Goal: Task Accomplishment & Management: Use online tool/utility

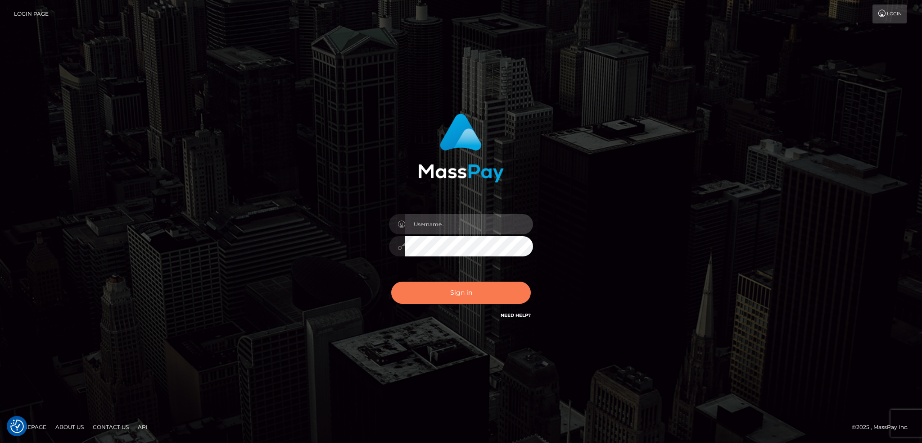
type input "alexstef"
click at [470, 296] on button "Sign in" at bounding box center [461, 292] width 140 height 22
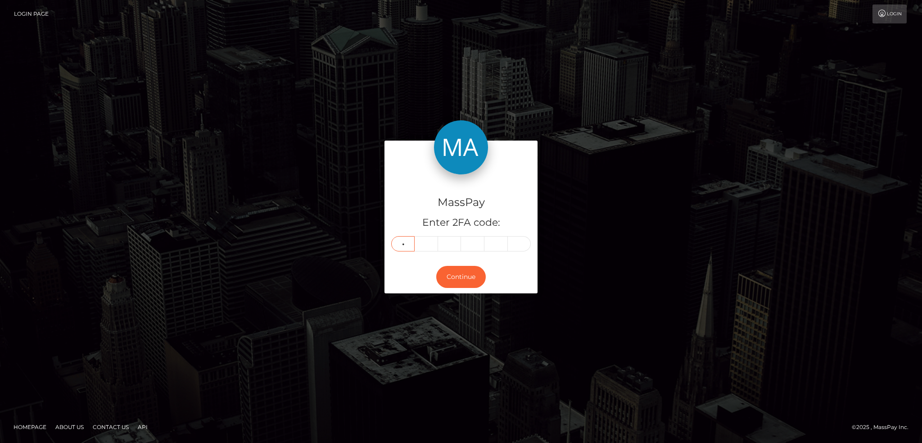
type input "4"
type input "2"
type input "5"
type input "7"
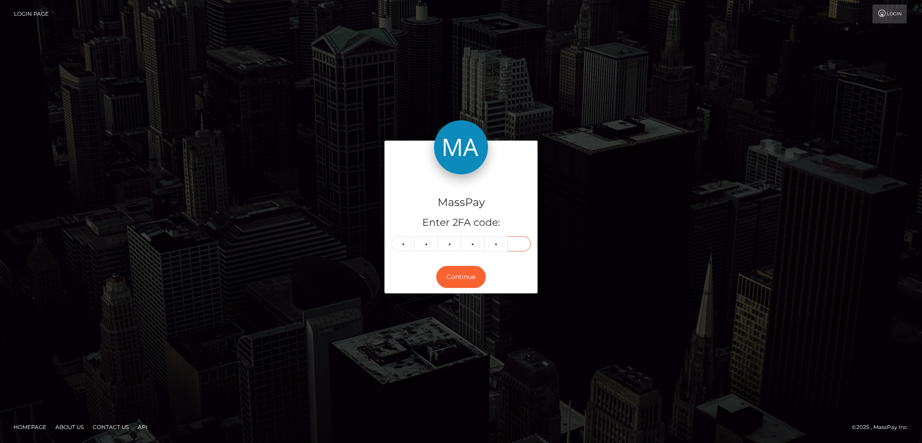
type input "1"
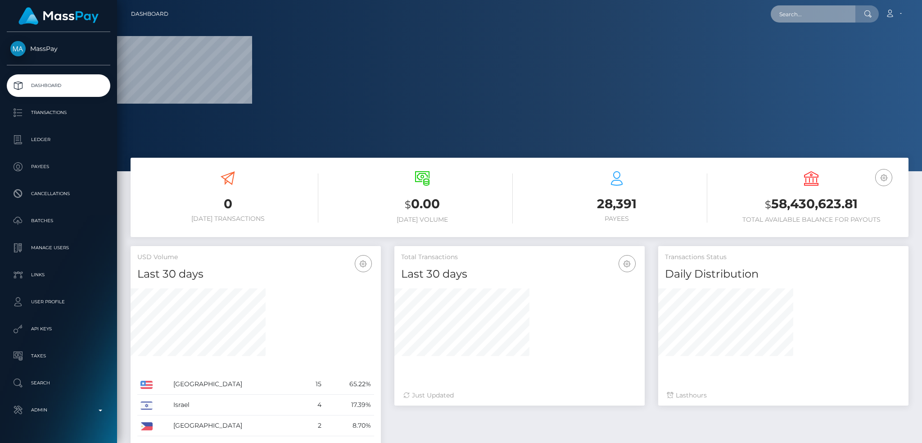
click at [808, 18] on input "text" at bounding box center [813, 13] width 85 height 17
paste input "Knowledge Events Pty Ltd"
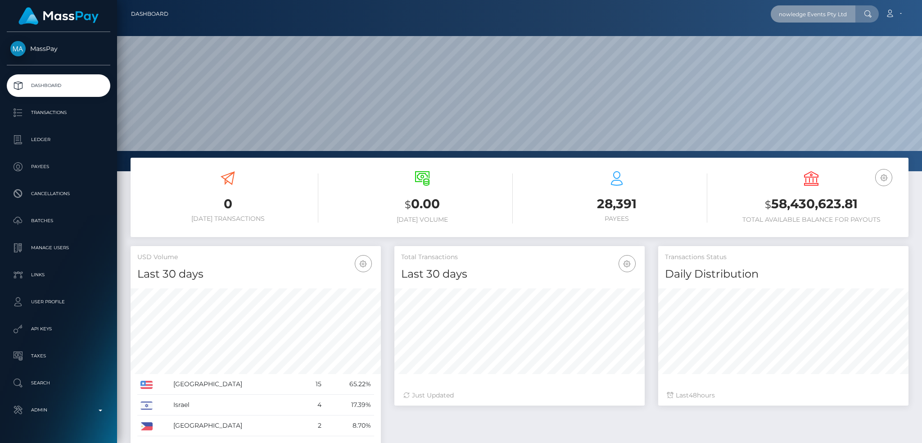
scroll to position [160, 250]
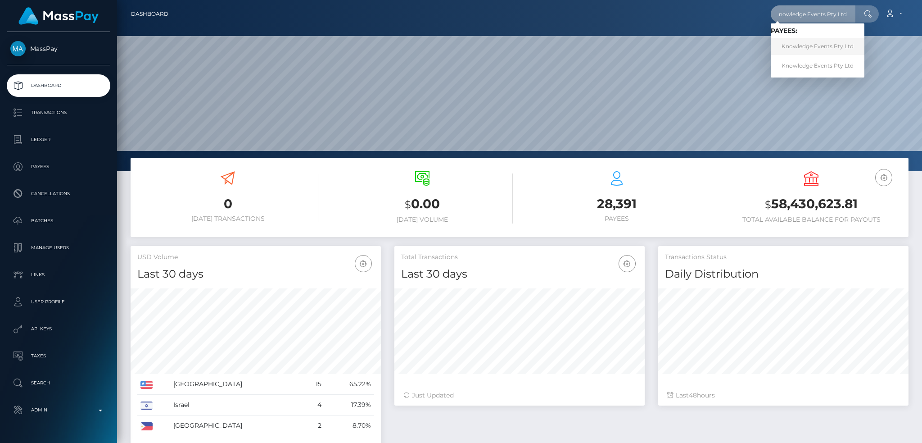
type input "Knowledge Events Pty Ltd"
click at [827, 52] on link "Knowledge Events Pty Ltd" at bounding box center [818, 46] width 94 height 17
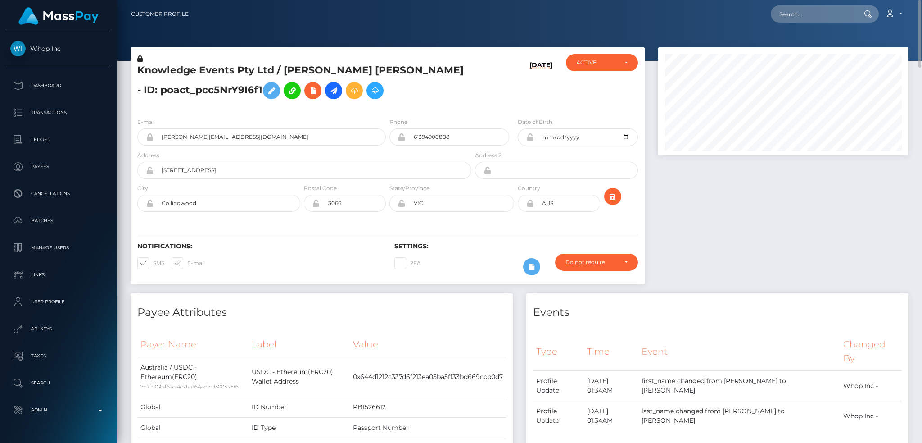
click at [217, 88] on h5 "Knowledge Events Pty Ltd / REID MICHAEL BATES - ID: poact_pcc5NrY9I6f1" at bounding box center [301, 83] width 329 height 40
copy h5 "poact_pcc5NrY9I6f1"
click at [810, 16] on input "text" at bounding box center [813, 13] width 85 height 17
paste input "pout_Tm6nDAjkgcgO8"
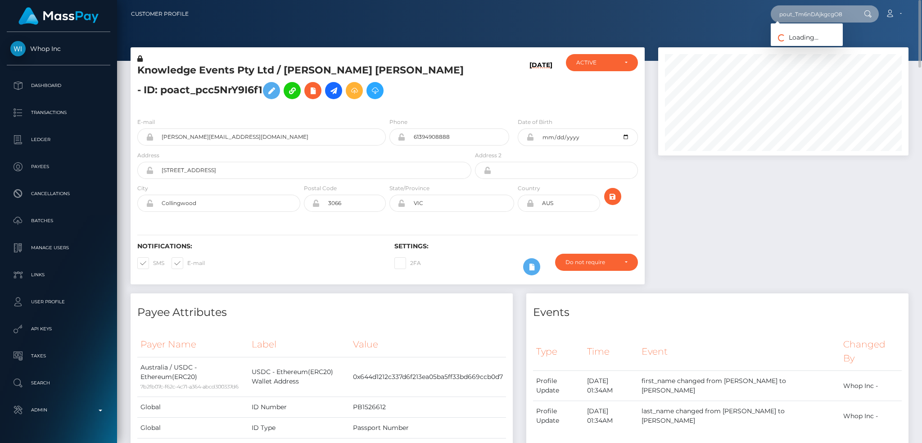
type input "pout_Tm6nDAjkgcgO8"
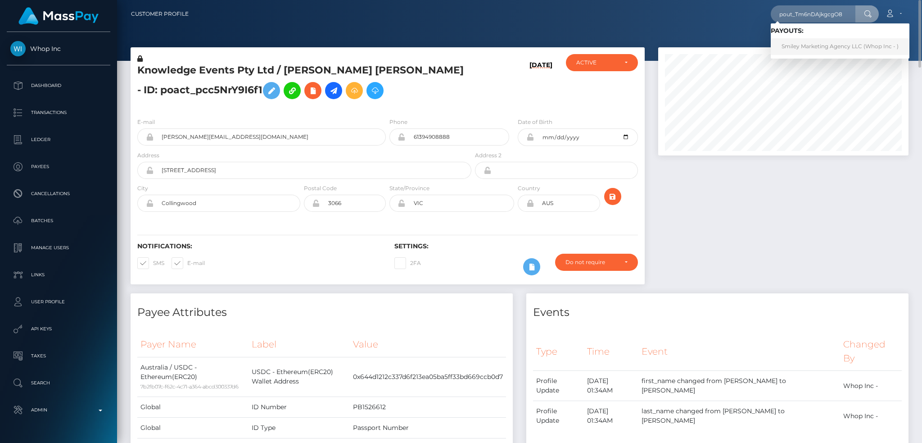
click at [822, 49] on link "Smiley Marketing Agency LLC (Whop Inc - )" at bounding box center [840, 46] width 139 height 17
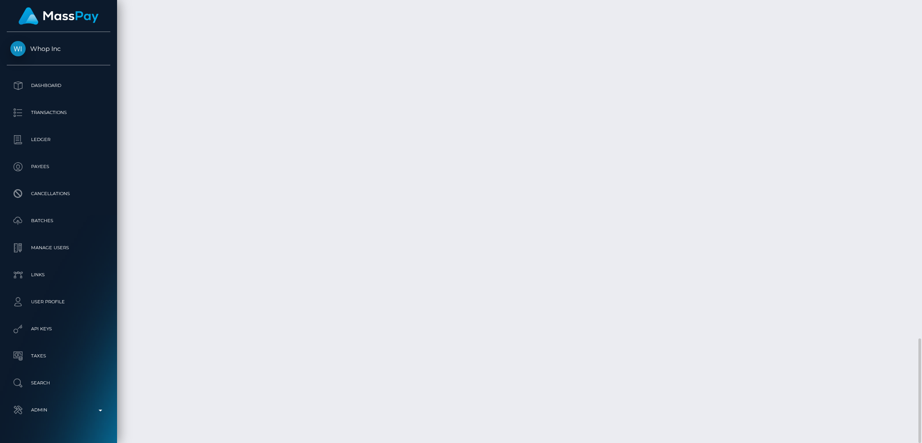
scroll to position [108, 250]
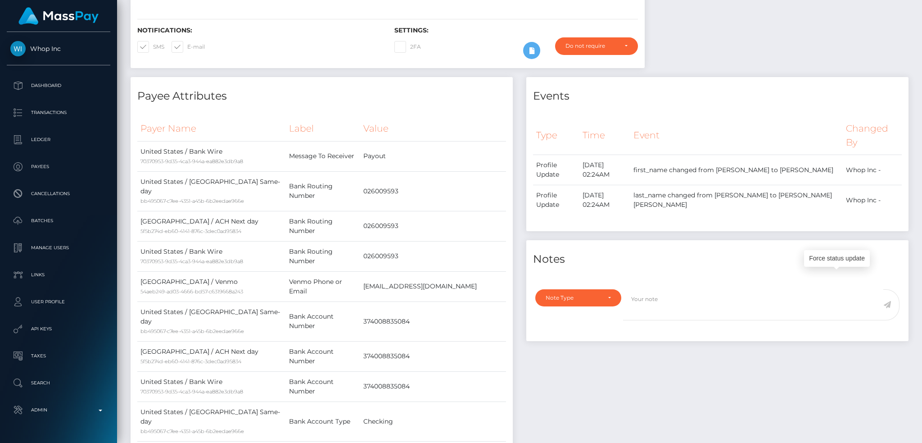
scroll to position [0, 0]
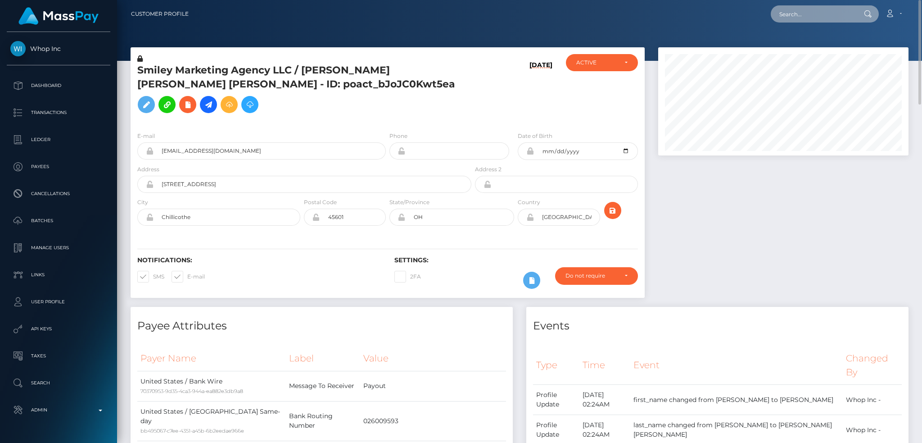
click at [840, 15] on input "text" at bounding box center [813, 13] width 85 height 17
paste input "pout_MV1HcjTzSOexl"
click at [813, 14] on input "pout_MV1HcjTzSOexl" at bounding box center [813, 13] width 85 height 17
paste input "888790ab-681a-11f0-a026-06178c1a380f"
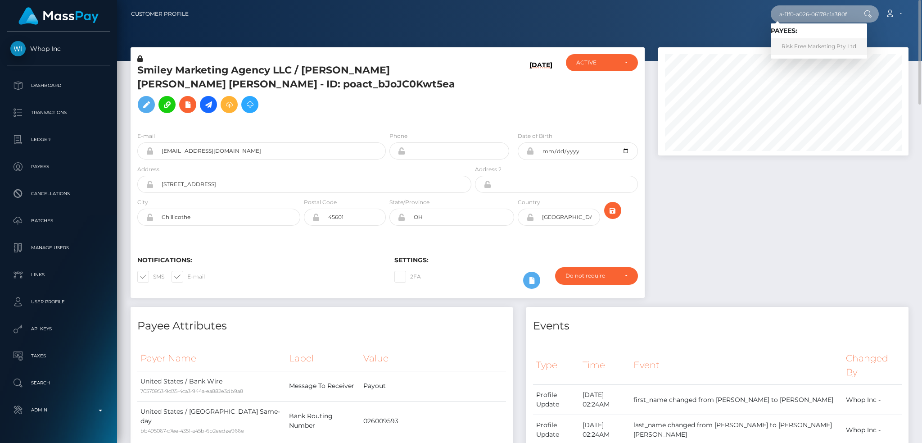
type input "888790ab-681a-11f0-a026-06178c1a380f"
click at [797, 46] on link "Risk Free Marketing Pty Ltd" at bounding box center [819, 46] width 96 height 17
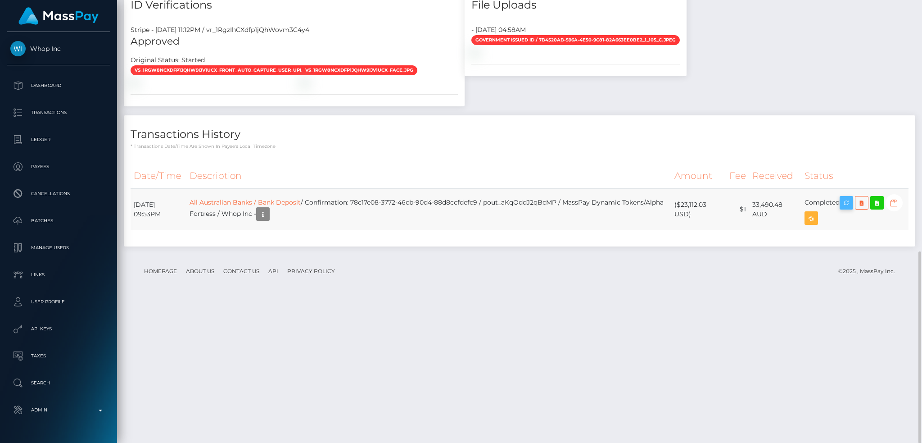
scroll to position [108, 250]
click at [849, 208] on icon "button" at bounding box center [846, 202] width 11 height 11
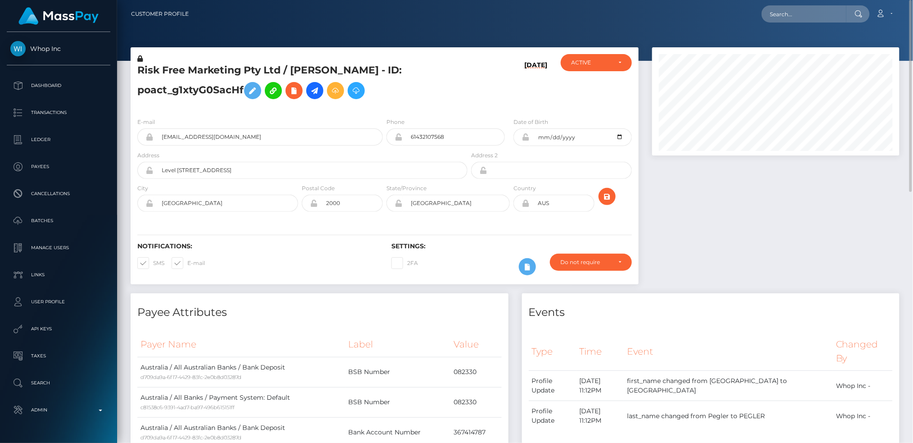
scroll to position [450097, 449957]
click at [811, 18] on input "text" at bounding box center [803, 13] width 85 height 17
paste input "poact_MP09h1ztpq62"
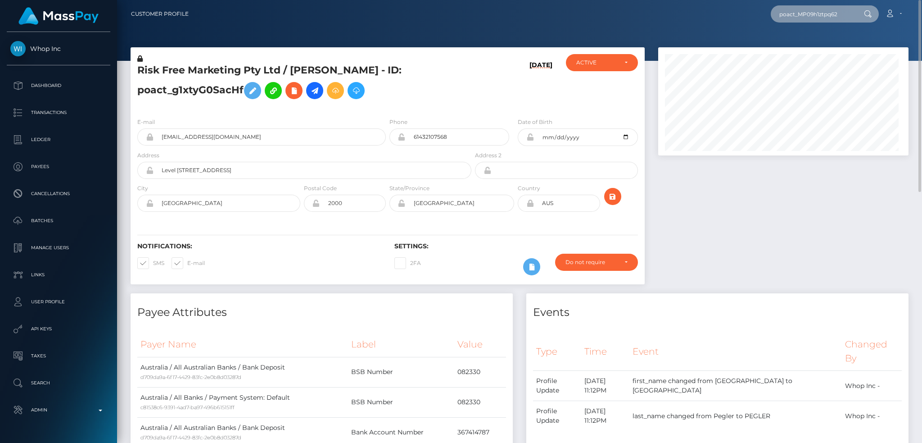
scroll to position [108, 250]
type input "poact_MP09h1ztpq62"
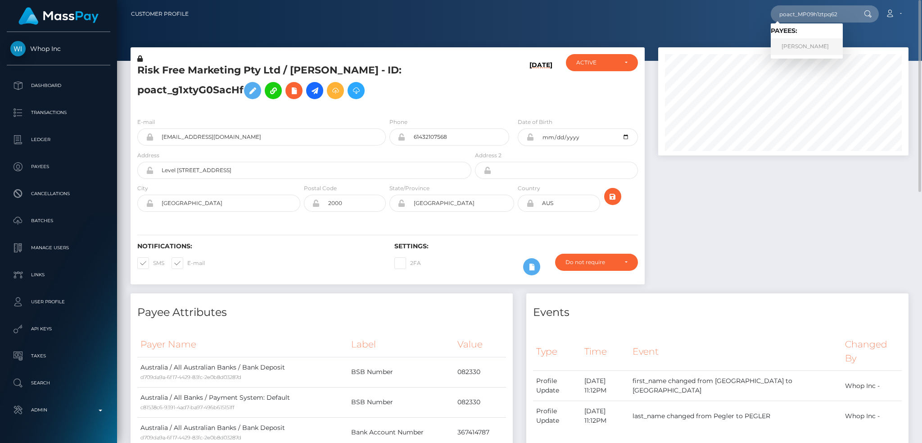
drag, startPoint x: 800, startPoint y: 45, endPoint x: 592, endPoint y: 11, distance: 210.2
click at [800, 45] on link "Shahzaib Abbas" at bounding box center [807, 46] width 72 height 17
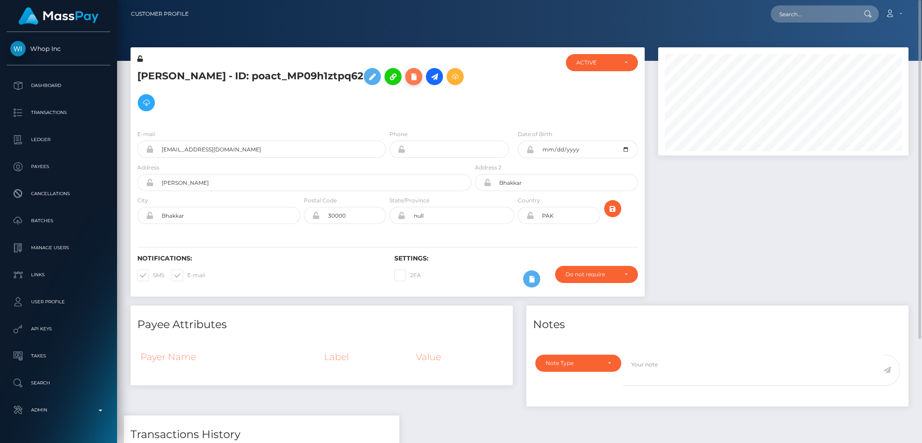
click at [413, 78] on icon at bounding box center [413, 76] width 11 height 11
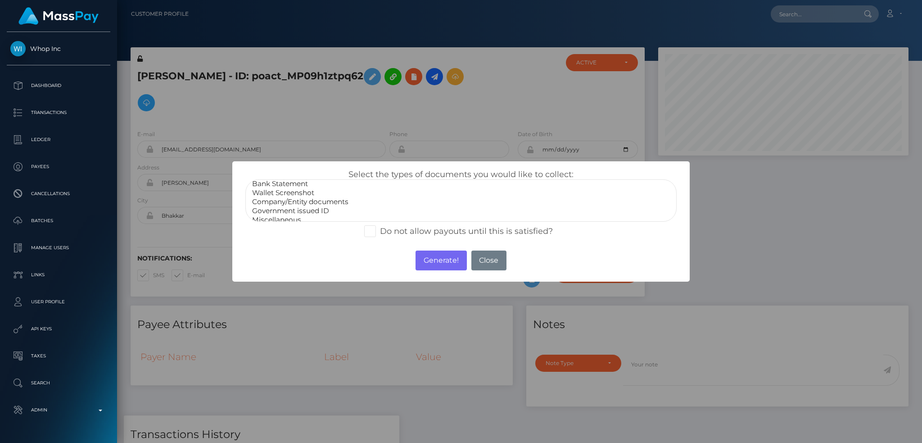
scroll to position [18, 0]
select select "Government issued ID"
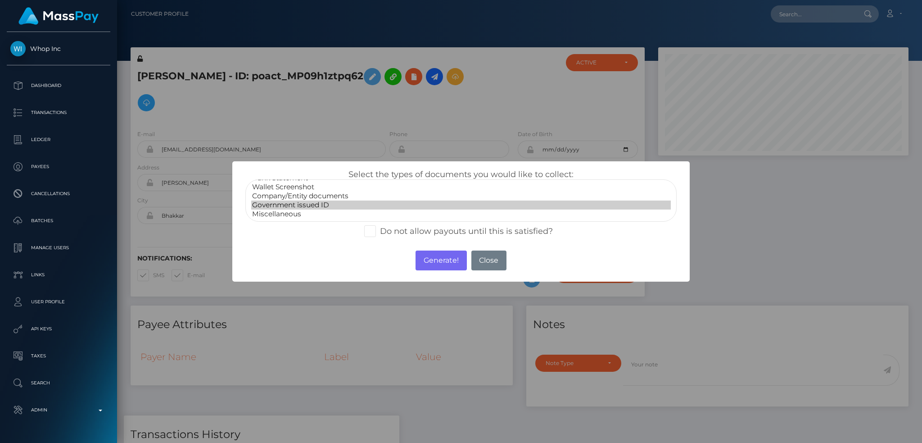
click at [321, 208] on option "Government issued ID" at bounding box center [461, 204] width 420 height 9
click at [444, 261] on button "Generate!" at bounding box center [441, 260] width 51 height 20
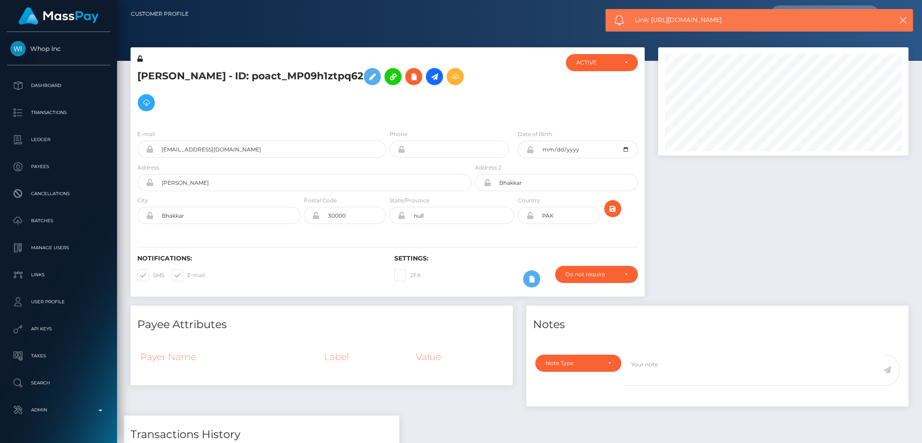
click at [710, 21] on span "Link: https://l.maspay.io/Ejn8X" at bounding box center [755, 19] width 240 height 9
copy span "Link: https://l.maspay.io/Ejn8X"
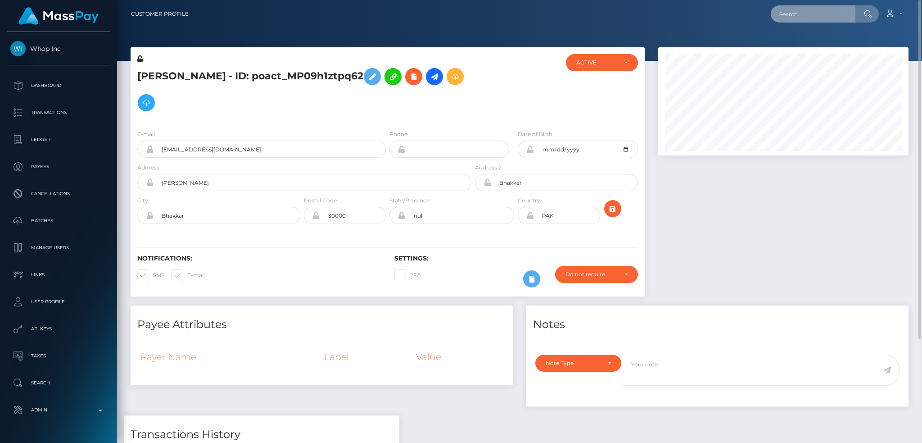
click at [802, 17] on input "text" at bounding box center [813, 13] width 85 height 17
paste input "poact_m2vCALf5pBpr"
type input "poact_m2vCALf5pBpr"
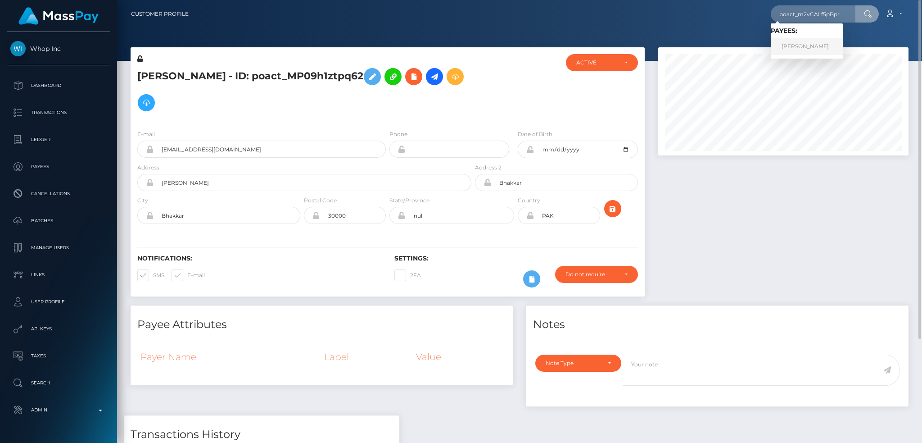
click at [808, 50] on link "Russell Kiswoto" at bounding box center [807, 46] width 72 height 17
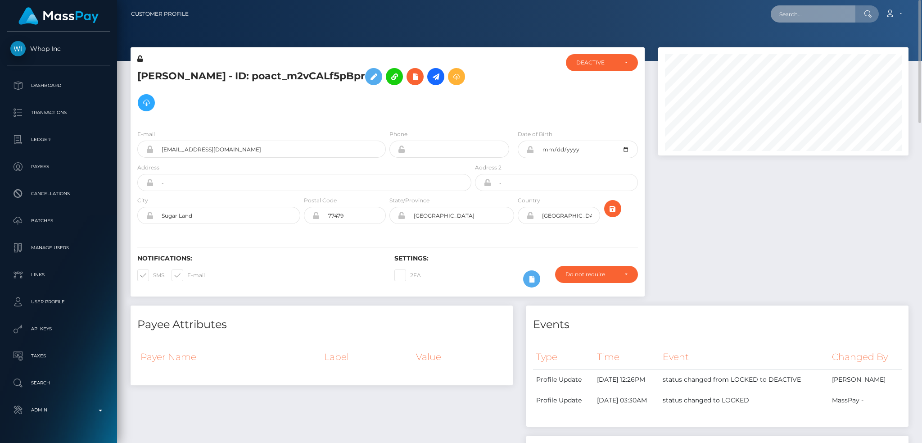
click at [805, 13] on input "text" at bounding box center [813, 13] width 85 height 17
paste input "poact_cWV3kmEuUBPl"
type input "poact_cWV3kmEuUBPl"
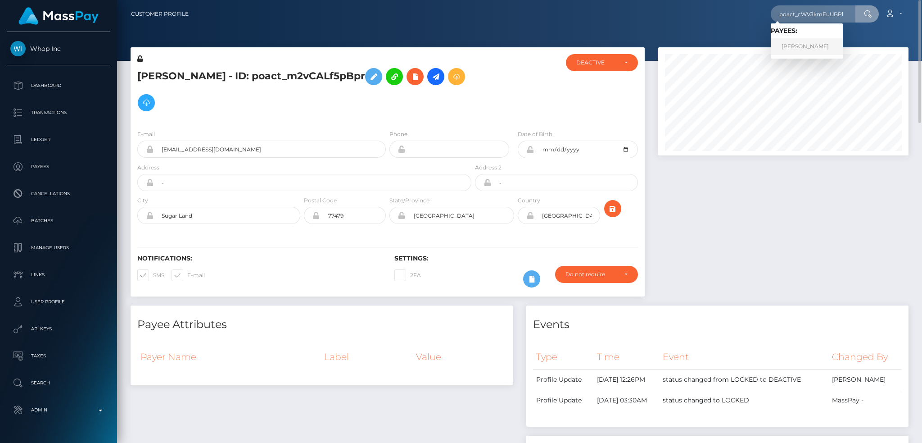
click at [798, 45] on link "[PERSON_NAME]" at bounding box center [807, 46] width 72 height 17
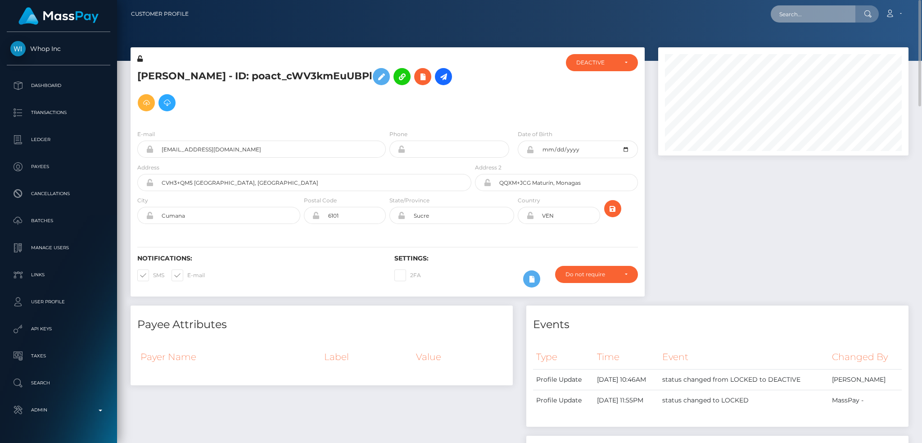
paste input "poact_9J14GxKz4dB6"
click at [800, 21] on input "text" at bounding box center [813, 13] width 85 height 17
type input "poact_9J14GxKz4dB6"
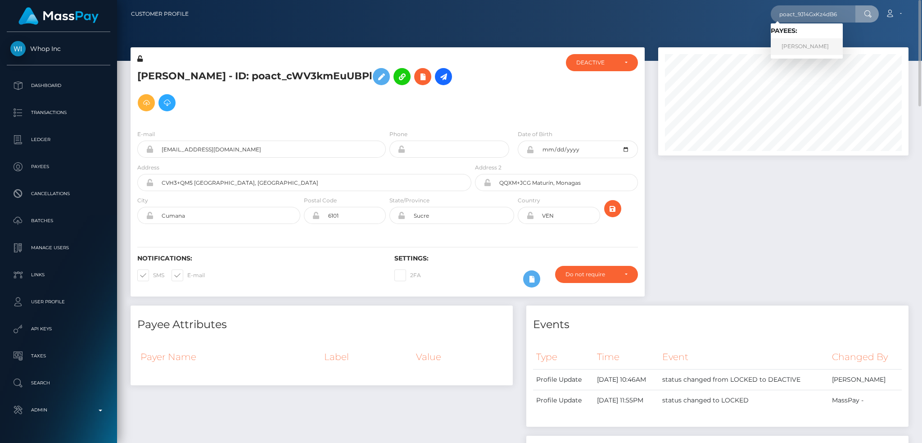
click at [815, 39] on link "[PERSON_NAME]" at bounding box center [807, 46] width 72 height 17
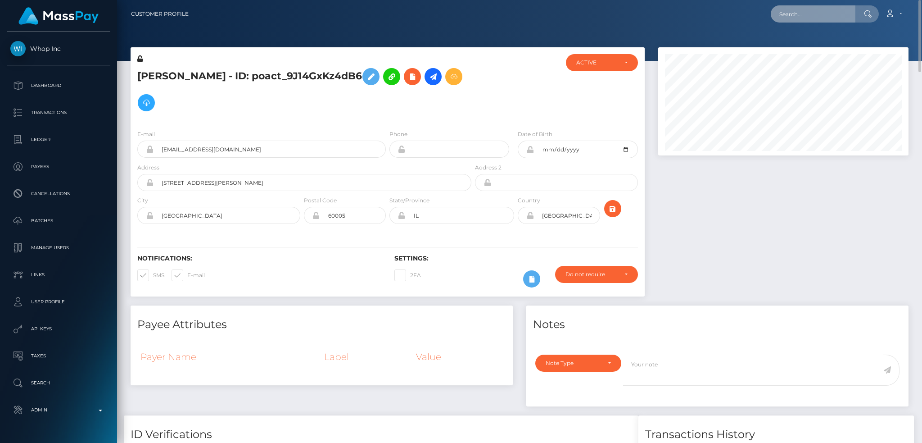
drag, startPoint x: 829, startPoint y: 15, endPoint x: 772, endPoint y: 16, distance: 56.7
click at [828, 15] on input "text" at bounding box center [813, 13] width 85 height 17
paste input "[EMAIL_ADDRESS][DOMAIN_NAME]"
type input "[EMAIL_ADDRESS][DOMAIN_NAME]"
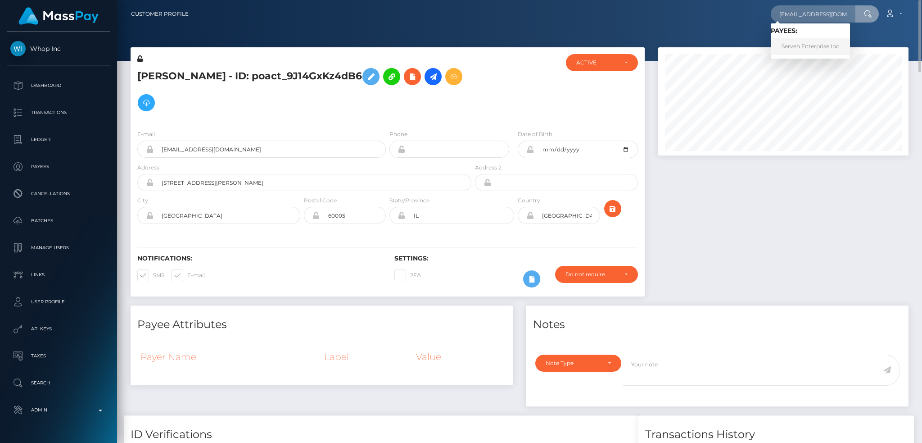
click at [798, 50] on link "Serveh Enterprise Inc" at bounding box center [810, 46] width 79 height 17
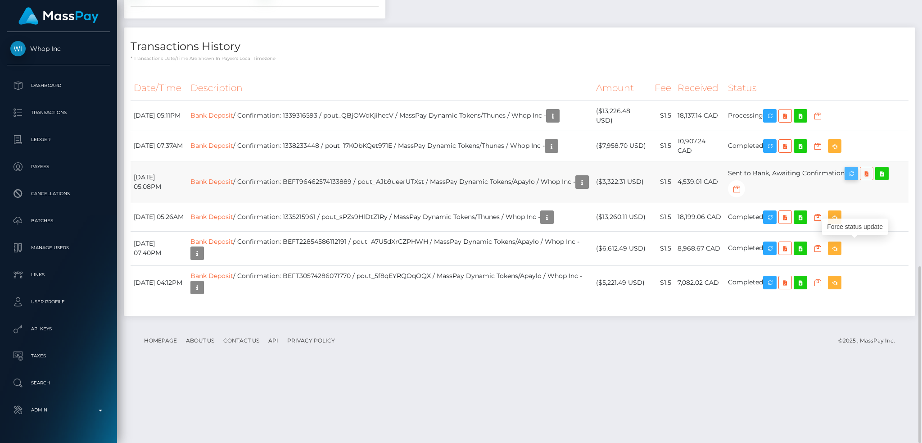
scroll to position [108, 250]
click at [857, 179] on icon "button" at bounding box center [851, 173] width 11 height 11
click at [524, 203] on td "Bank Deposit / Confirmation: BEFT96462574133889 / pout_AJb9ueerUTXst / MassPay …" at bounding box center [390, 182] width 406 height 42
click at [577, 188] on icon "button" at bounding box center [582, 181] width 11 height 11
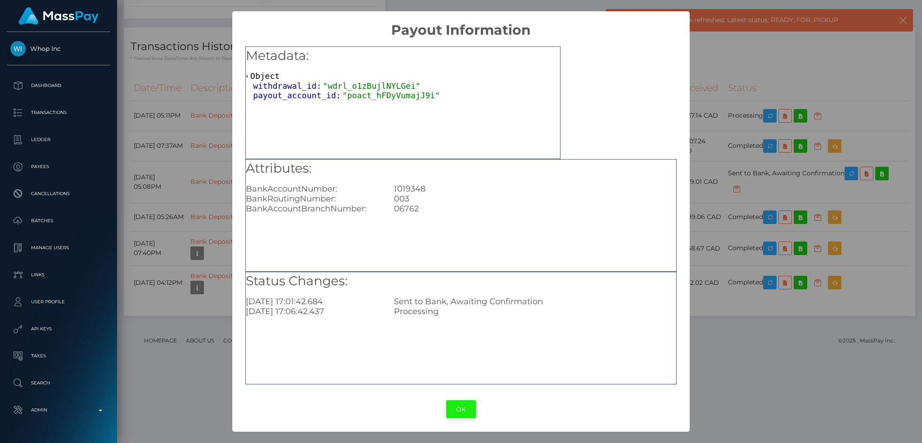
click at [450, 411] on button "OK" at bounding box center [461, 409] width 30 height 18
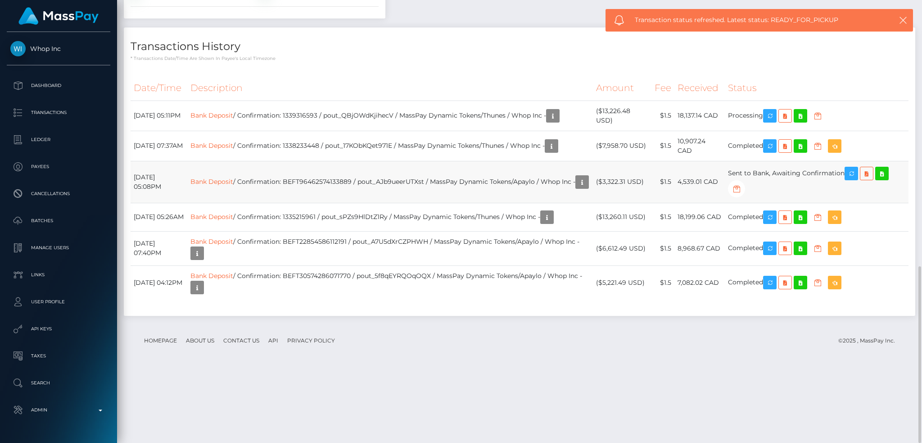
click at [502, 203] on td "Bank Deposit / Confirmation: BEFT96462574133889 / pout_AJb9ueerUTXst / MassPay …" at bounding box center [390, 182] width 406 height 42
drag, startPoint x: 463, startPoint y: 245, endPoint x: 510, endPoint y: 244, distance: 46.9
click at [509, 203] on td "Bank Deposit / Confirmation: BEFT96462574133889 / pout_AJb9ueerUTXst / MassPay …" at bounding box center [390, 182] width 406 height 42
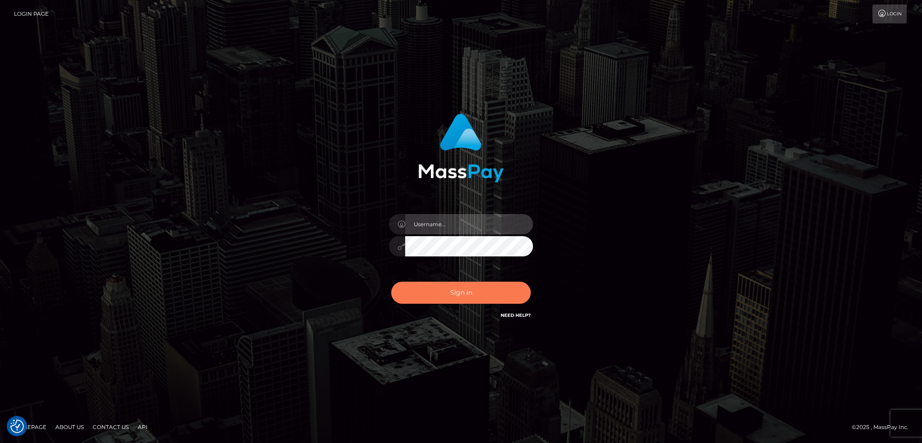
type input "alexstef"
click at [446, 292] on button "Sign in" at bounding box center [461, 292] width 140 height 22
type input "alexstef"
click at [446, 292] on button "Sign in" at bounding box center [461, 292] width 140 height 22
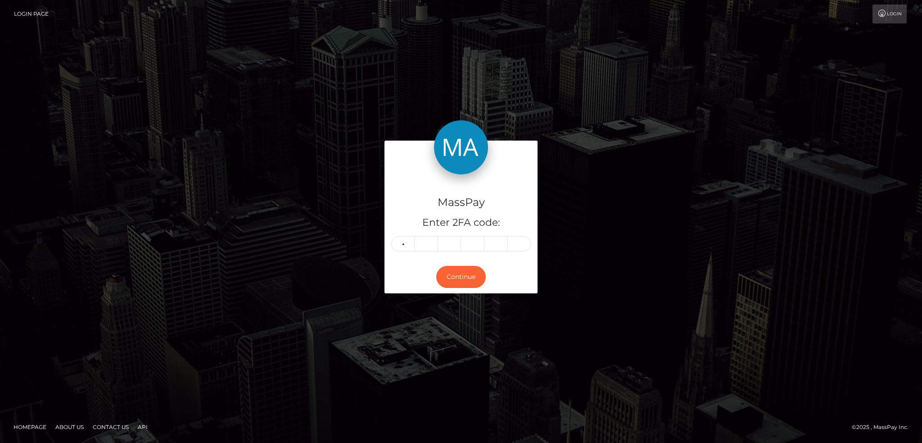
type input "4"
type input "6"
type input "8"
type input "1"
type input "4"
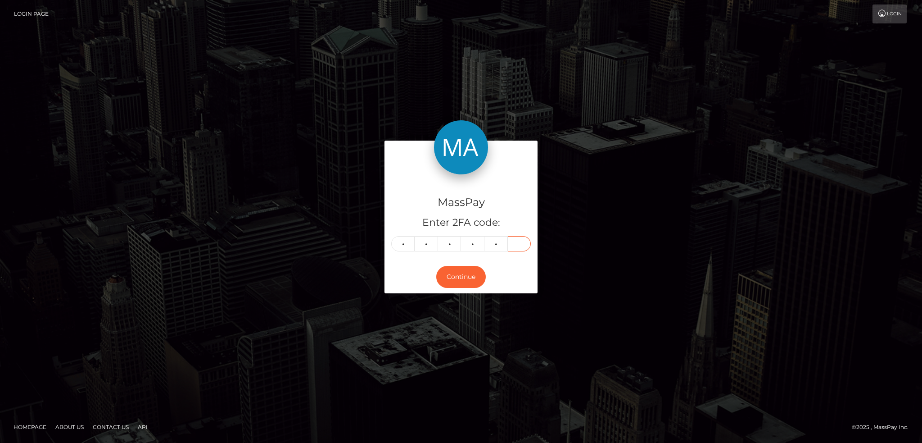
type input "2"
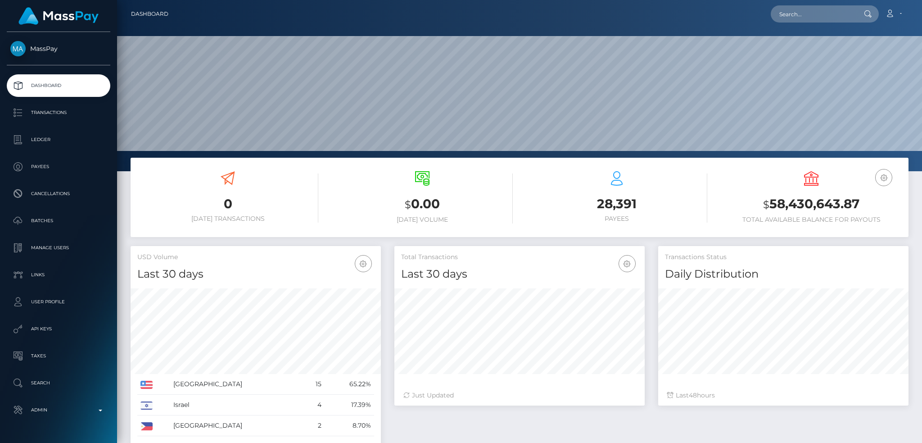
scroll to position [160, 250]
click at [828, 10] on input "text" at bounding box center [813, 13] width 85 height 17
paste input "Yxt4BnmcQIGoC64ZfyS7LA"
type input "Yxt4BnmcQIGoC64ZfyS7LA"
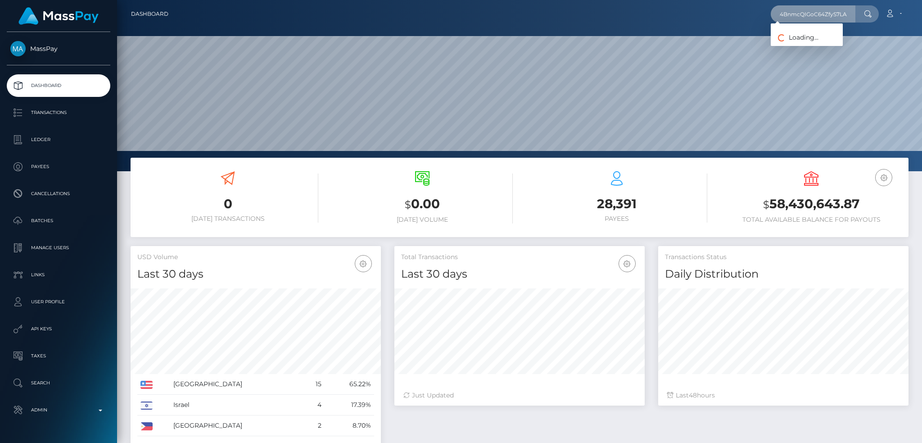
scroll to position [0, 0]
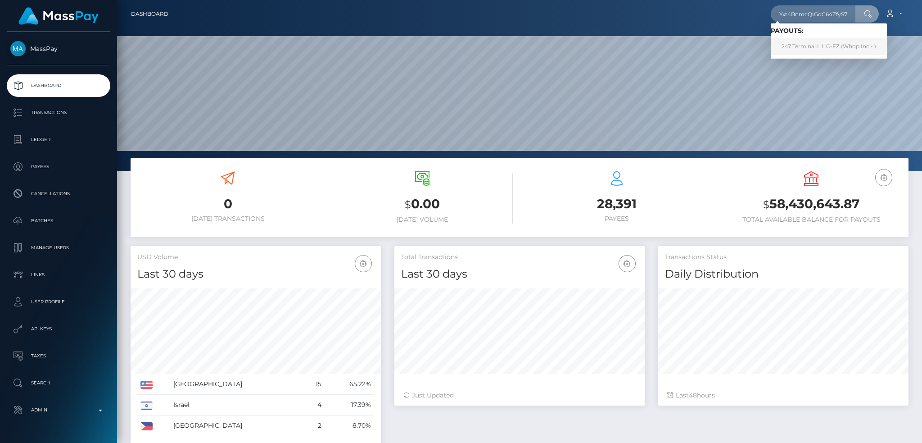
click at [827, 52] on link "247 Terminal L.L.C-FZ (Whop Inc - )" at bounding box center [829, 46] width 116 height 17
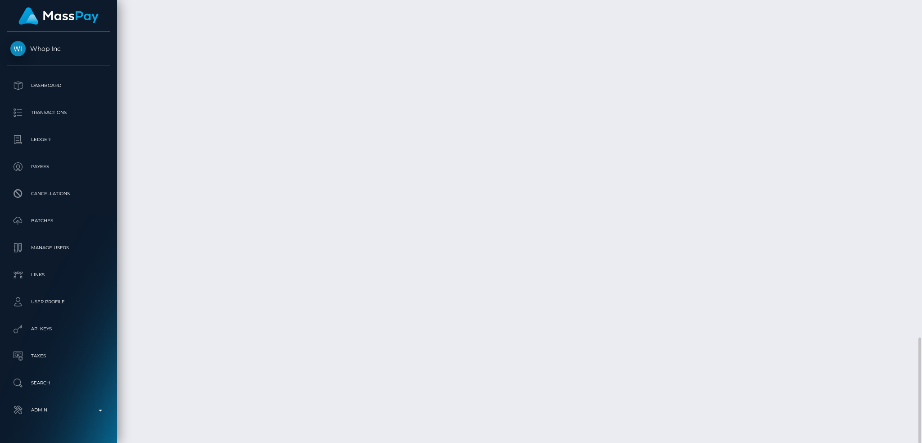
scroll to position [108, 250]
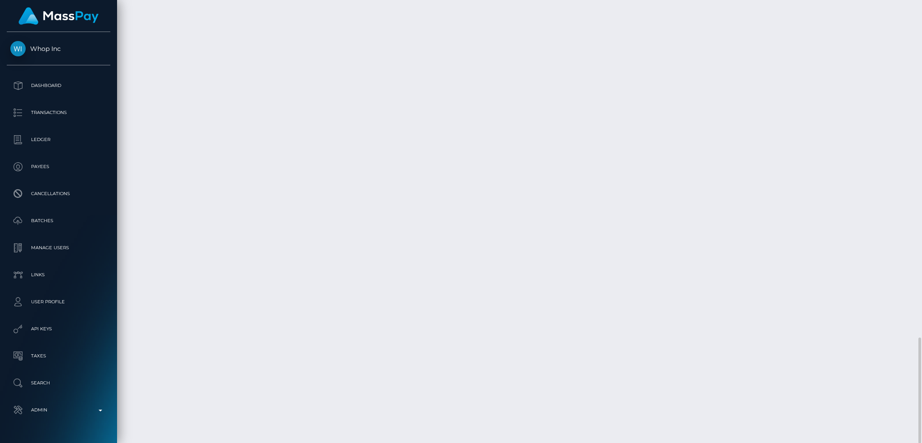
copy tr "WIO Bank / Confirmation: Yxt4BnmcQIGoC64ZfyS7LA / pout_9RXTAgVHQyiSa / MassPay …"
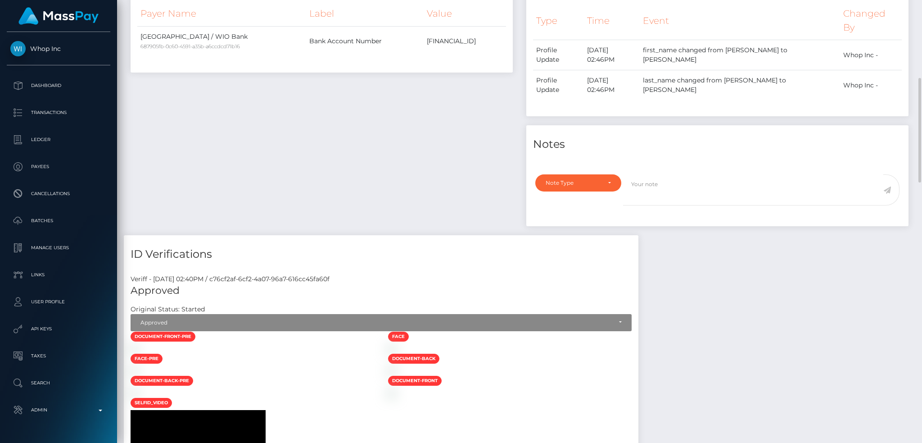
scroll to position [0, 0]
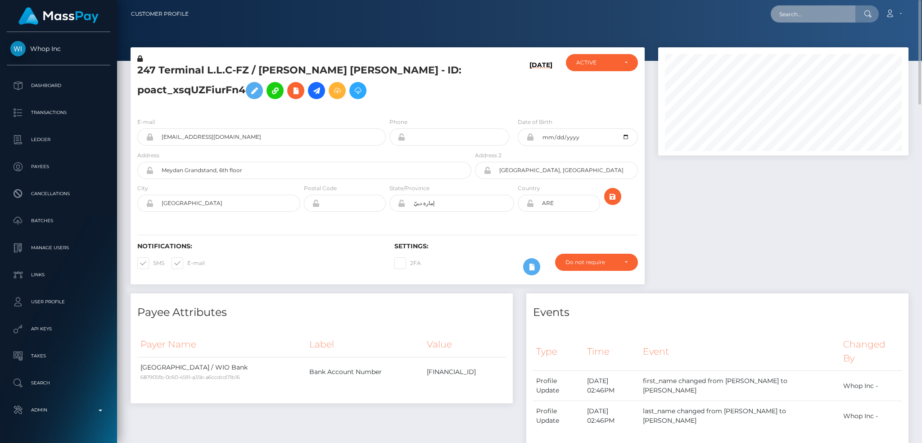
click at [827, 15] on input "text" at bounding box center [813, 13] width 85 height 17
paste input "68c04302de4a3"
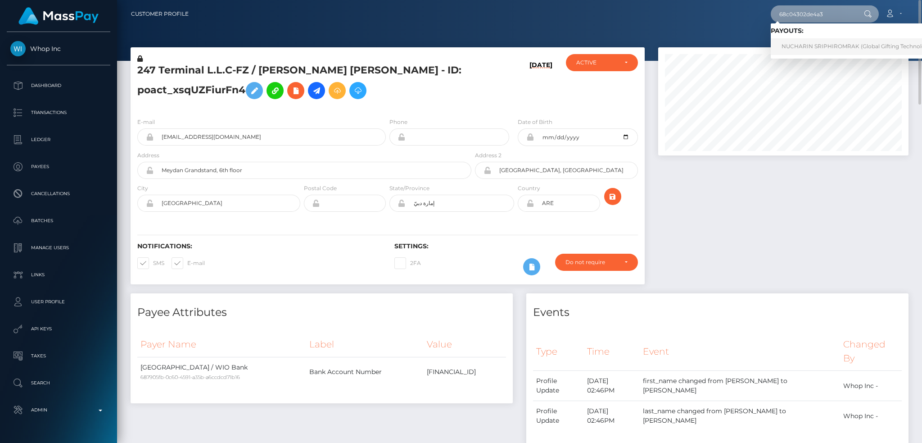
type input "68c04302de4a3"
click at [819, 45] on link "NUCHARIN SRIPHIROMRAK (Global Gifting Technologies Inc - Throne)" at bounding box center [877, 46] width 212 height 17
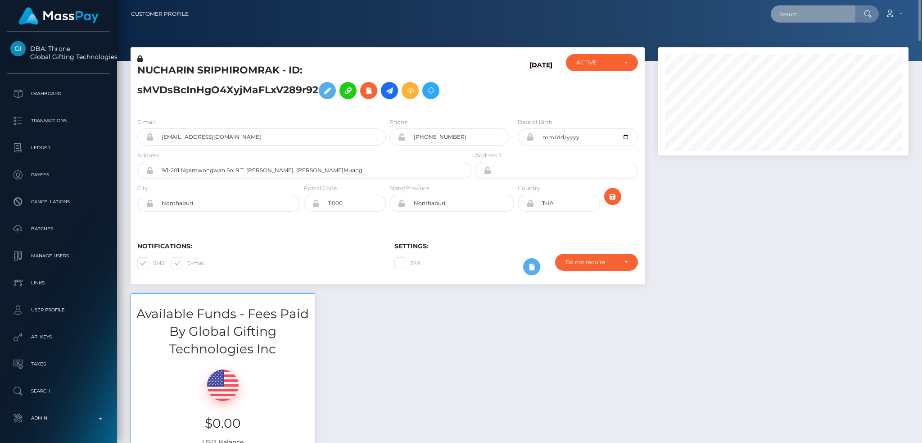
click at [806, 10] on input "text" at bounding box center [813, 13] width 85 height 17
paste input "cb2cfe42-7171-486e-a42e-719dde78a5c0"
type input "cb2cfe42-7171-486e-a42e-719dde78a5c0"
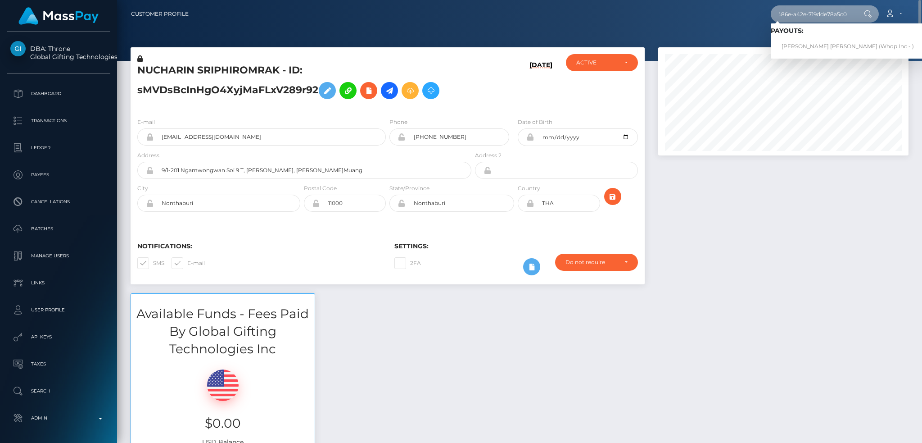
scroll to position [0, 0]
click at [791, 49] on link "NOAH MORRIS ACCIARITO (Whop Inc - )" at bounding box center [848, 46] width 154 height 17
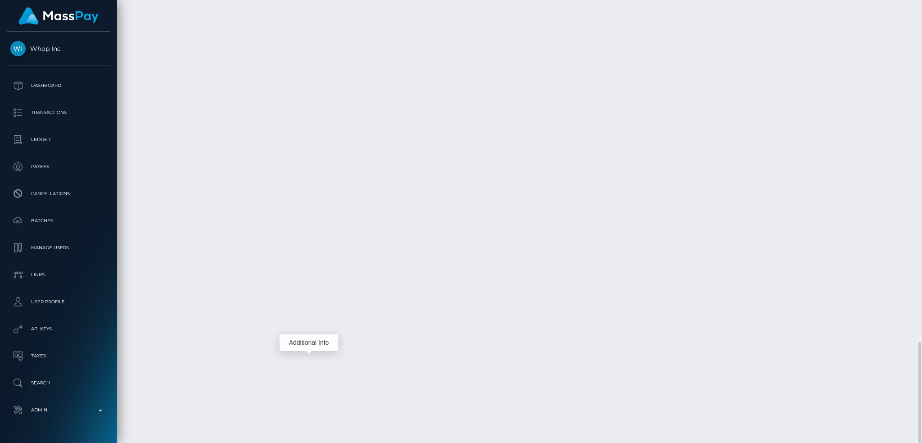
scroll to position [108, 250]
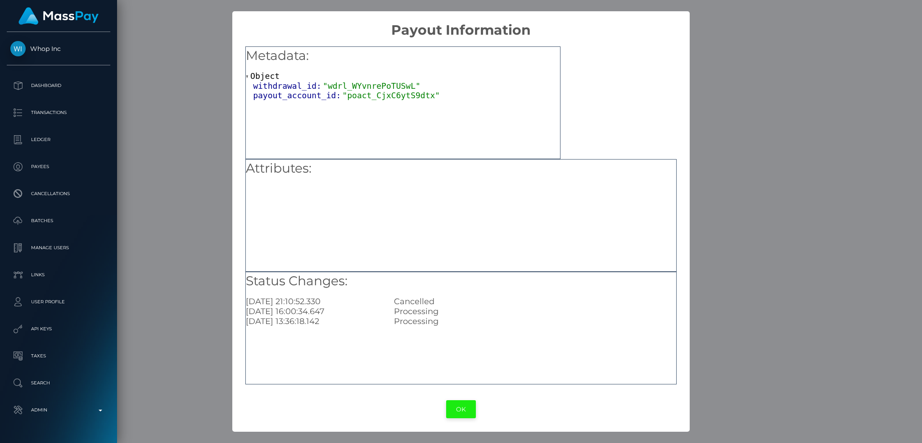
click at [463, 409] on button "OK" at bounding box center [461, 409] width 30 height 18
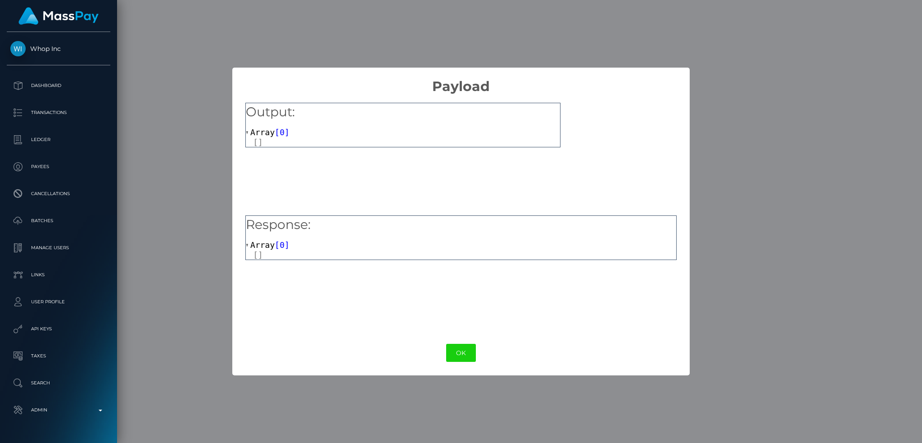
click at [460, 351] on button "OK" at bounding box center [461, 353] width 30 height 18
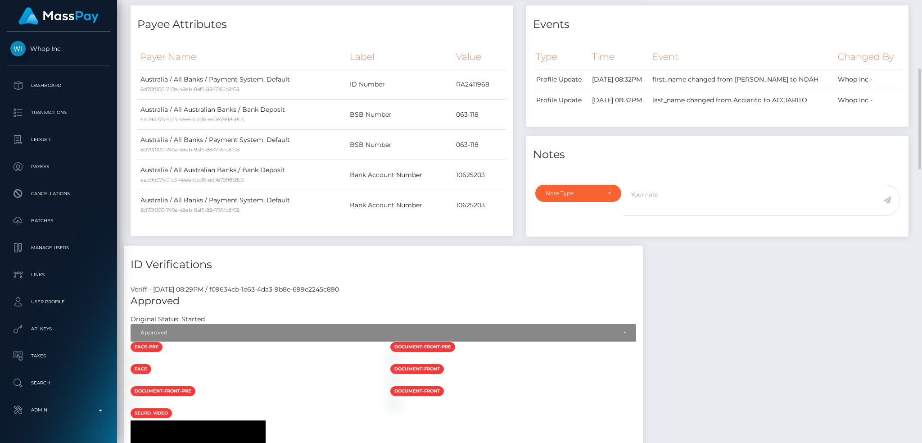
scroll to position [0, 0]
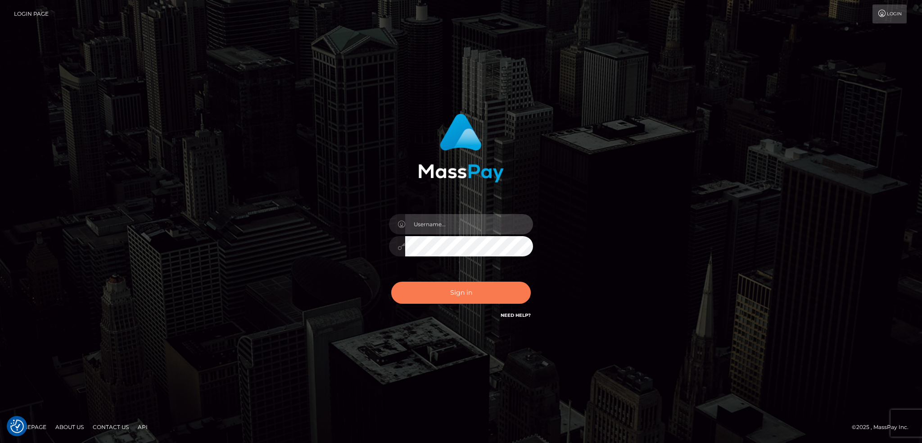
type input "alexstef"
click at [479, 295] on button "Sign in" at bounding box center [461, 292] width 140 height 22
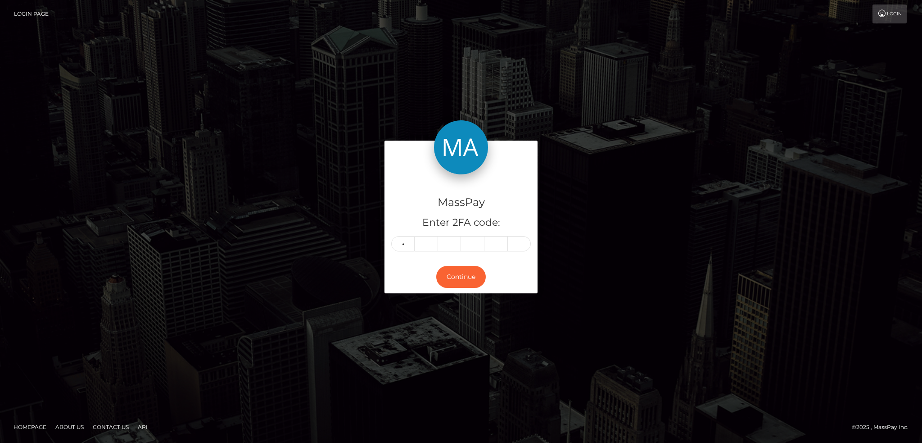
type input "6"
type input "3"
type input "6"
type input "9"
type input "8"
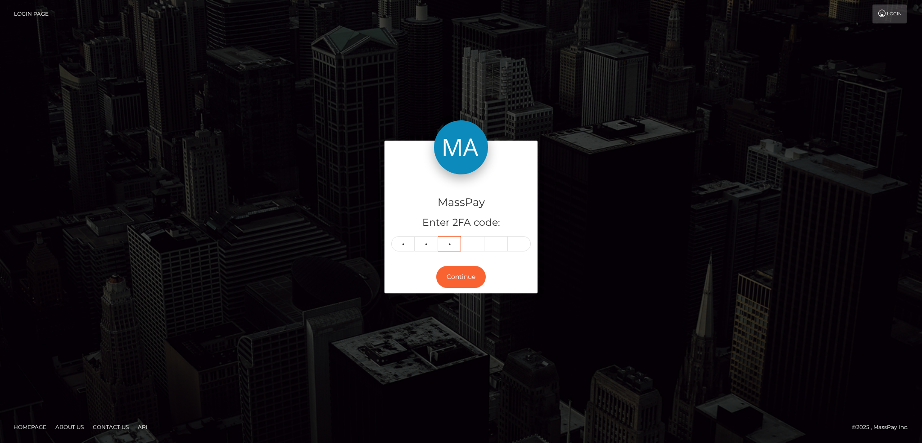
type input "1"
type input "4"
type input "5"
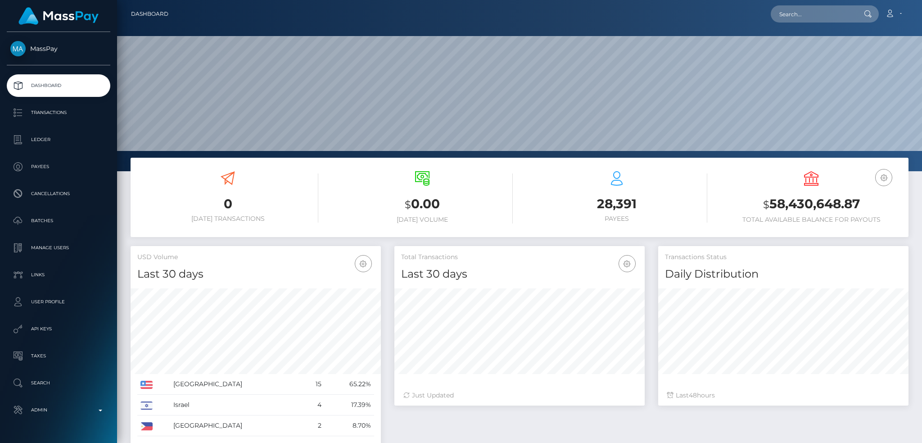
scroll to position [160, 250]
click at [794, 9] on input "text" at bounding box center [813, 13] width 85 height 17
paste input "MSPa725e873d371800"
type input "MSPa725e873d371800"
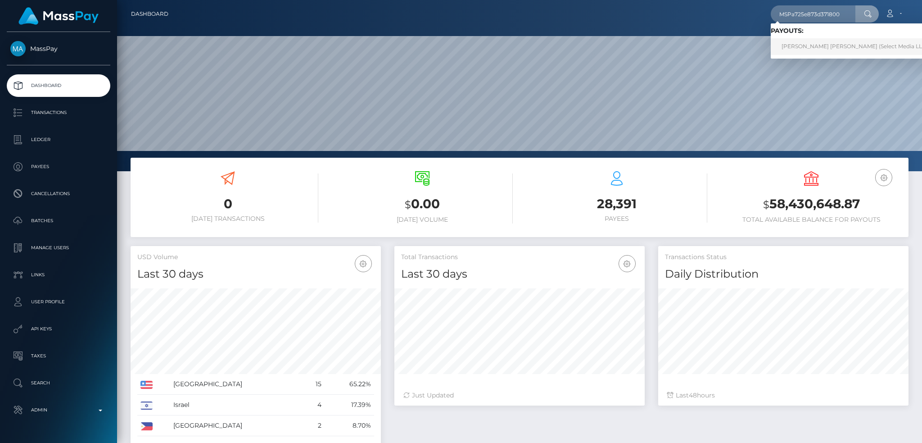
click at [832, 48] on link "Gino Gabriel Bruna Santiago (Select Media LLC - )" at bounding box center [857, 46] width 173 height 17
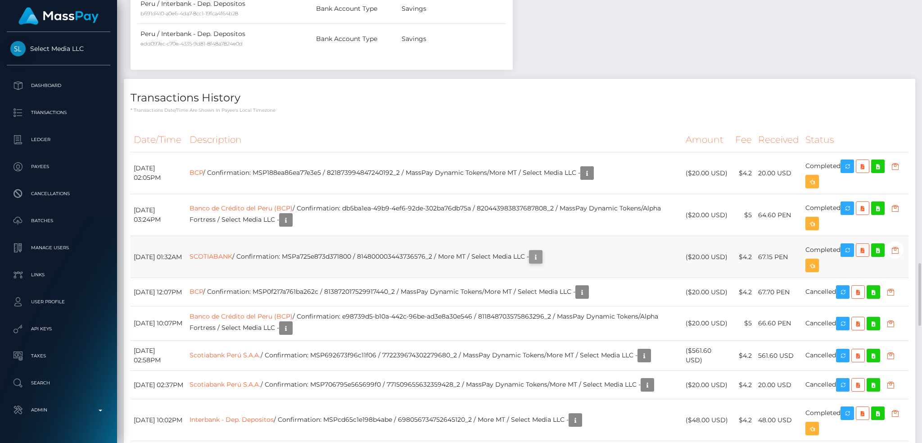
scroll to position [108, 250]
click at [541, 262] on icon "button" at bounding box center [535, 256] width 11 height 11
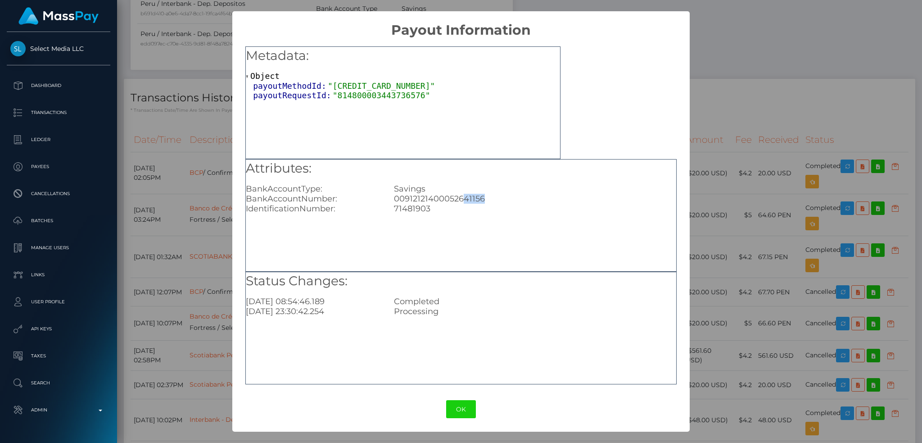
drag, startPoint x: 480, startPoint y: 198, endPoint x: 463, endPoint y: 198, distance: 17.1
click at [463, 198] on div "00912121400052641156" at bounding box center [535, 199] width 296 height 10
copy div "41156"
click at [732, 97] on div "× Payout Information Metadata: Object payoutMethodId: "814797490728488960" payo…" at bounding box center [461, 221] width 922 height 443
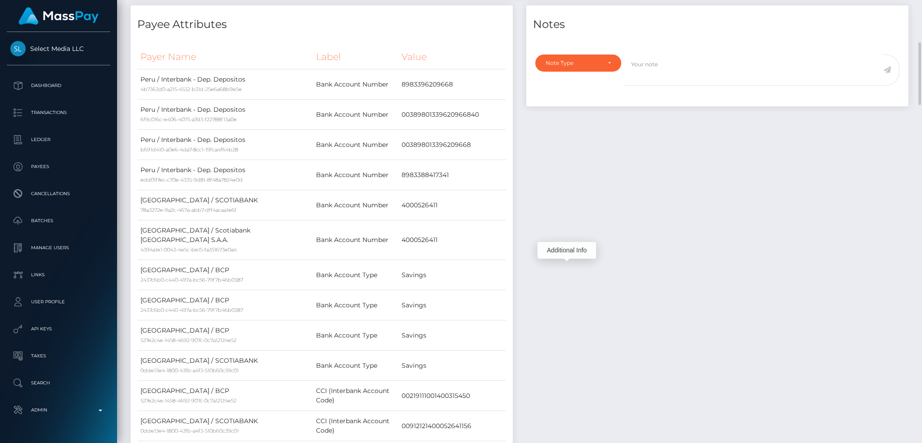
scroll to position [0, 0]
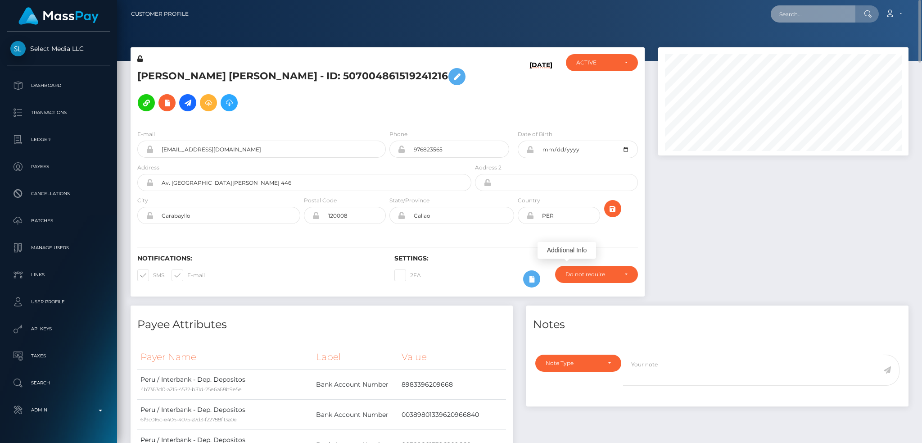
drag, startPoint x: 809, startPoint y: 18, endPoint x: 787, endPoint y: 22, distance: 22.9
click at [809, 18] on input "text" at bounding box center [813, 13] width 85 height 17
paste input "eEwf0fnndg35hDq"
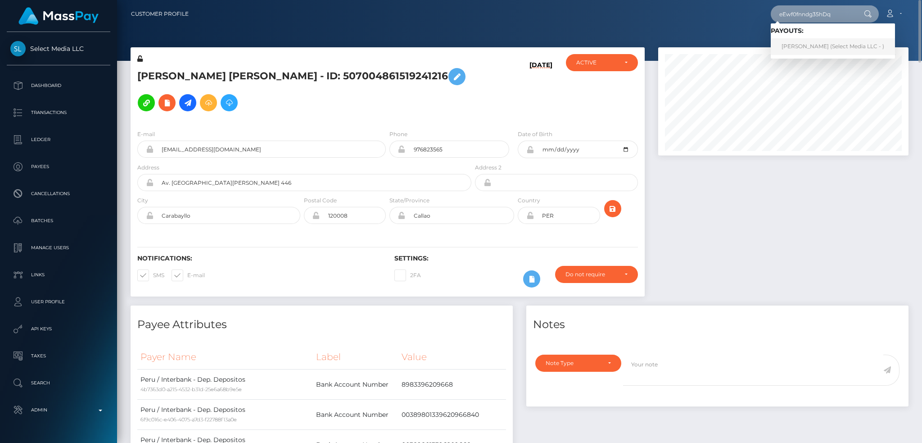
type input "eEwf0fnndg35hDq"
click at [797, 43] on link "Amber Tucker (Select Media LLC - )" at bounding box center [833, 46] width 124 height 17
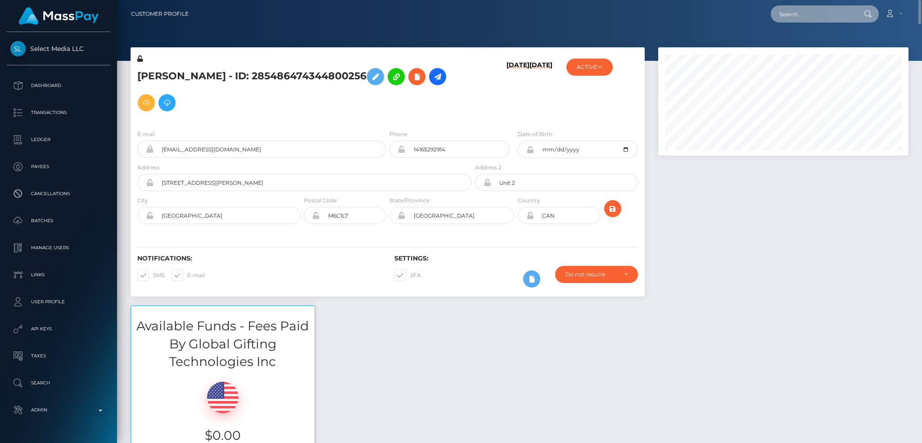
click at [822, 18] on input "text" at bounding box center [813, 13] width 85 height 17
paste input "eEwf0fnndg35hDq"
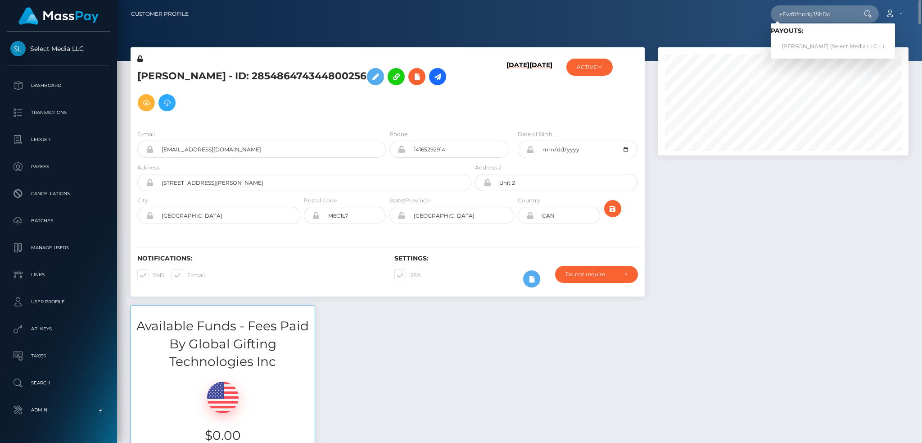
drag, startPoint x: 771, startPoint y: 231, endPoint x: 743, endPoint y: 223, distance: 29.1
click at [771, 231] on div at bounding box center [783, 176] width 264 height 258
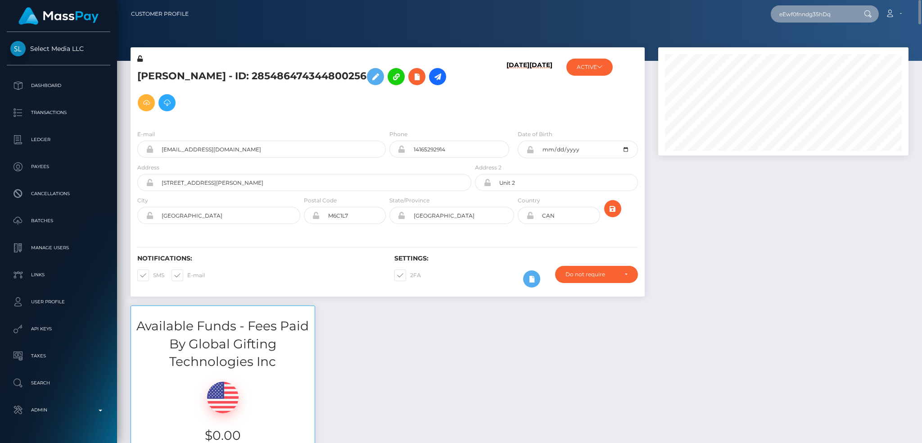
click at [788, 13] on input "eEwf0fnndg35hDq" at bounding box center [813, 13] width 85 height 17
paste input "d3b77c23-8740-11f0-8023-0266f44cc279"
type input "d3b77c23-8740-11f0-8023-0266f44cc279"
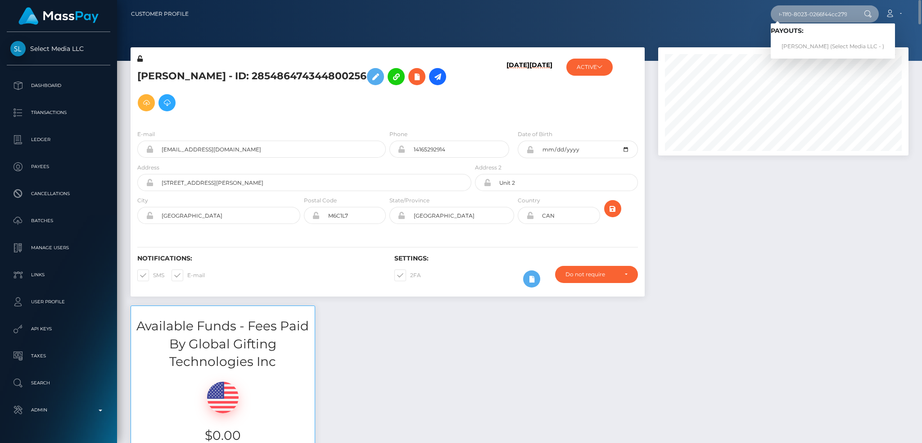
scroll to position [0, 0]
click at [794, 46] on link "Dashia Bradley (Select Media LLC - )" at bounding box center [833, 46] width 124 height 17
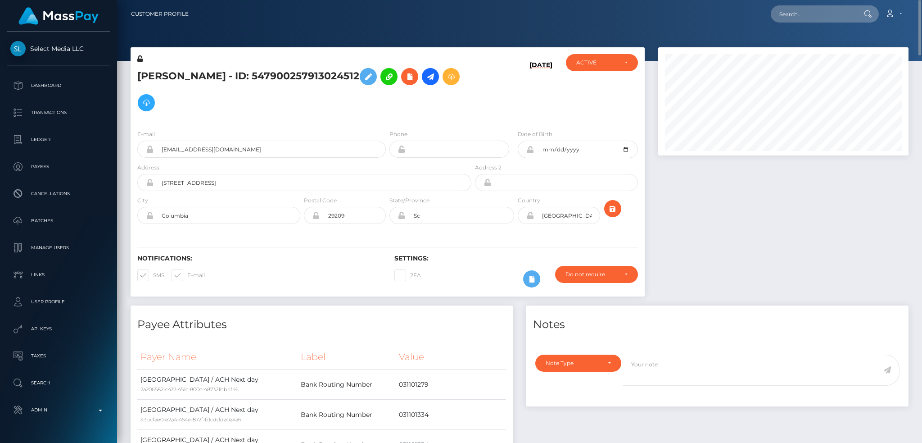
click at [819, 1] on nav "Customer Profile Loading... Loading... Account" at bounding box center [519, 14] width 805 height 28
click at [815, 11] on input "text" at bounding box center [813, 13] width 85 height 17
paste input "rachaels381@gmail.com"
click at [810, 13] on input "rachaels381@gmail.com" at bounding box center [813, 13] width 85 height 17
paste input "lexiigx"
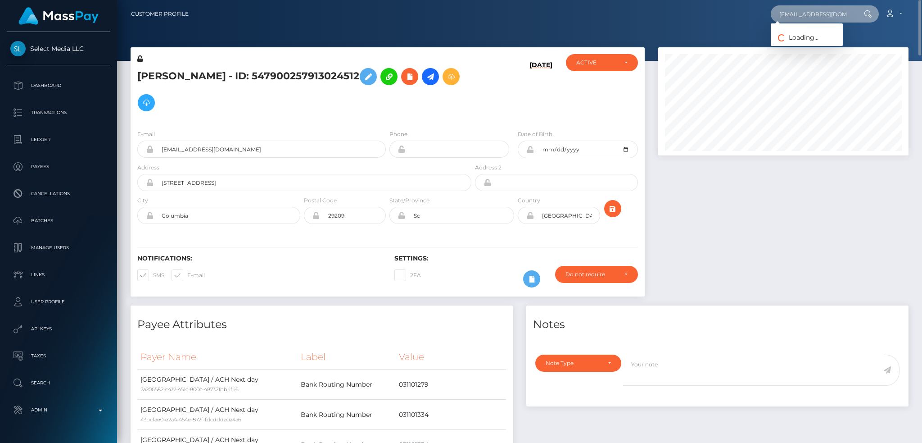
type input "lexiigx@gmail.com"
click at [807, 49] on link "RACHAEL SCULLY" at bounding box center [807, 46] width 72 height 17
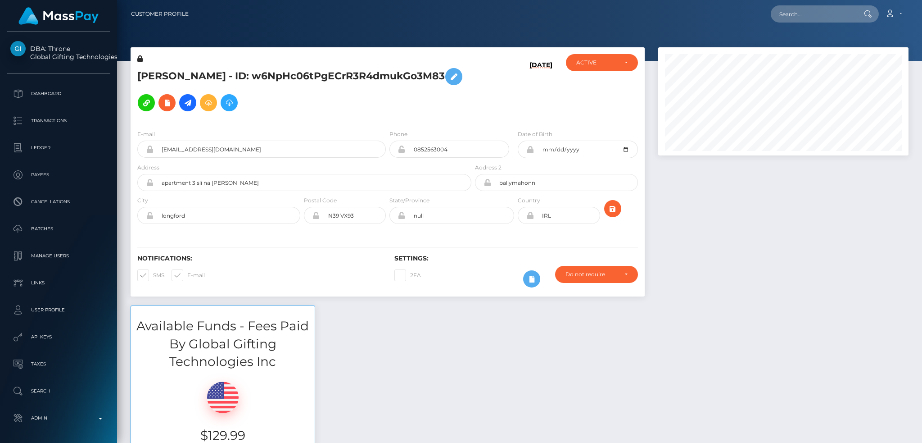
scroll to position [108, 250]
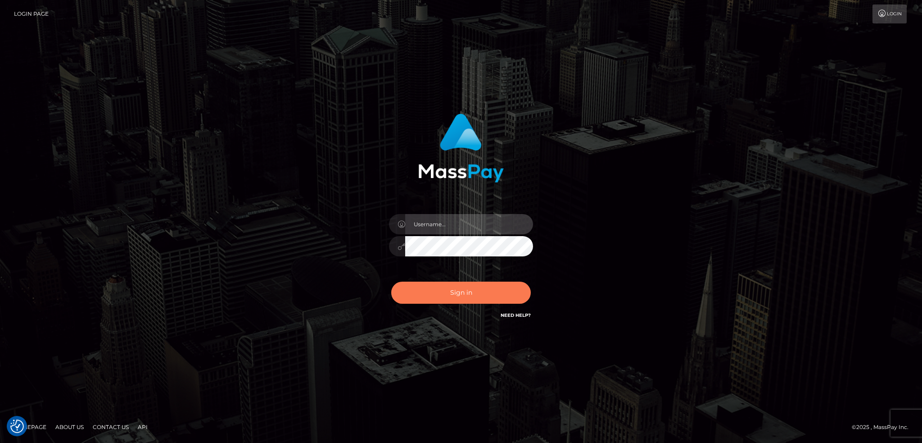
type input "alexstef"
click at [460, 287] on button "Sign in" at bounding box center [461, 292] width 140 height 22
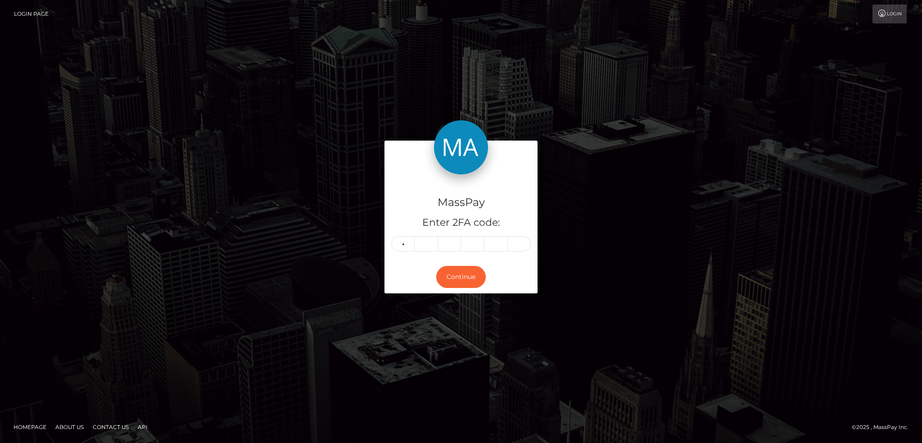
type input "3"
type input "5"
type input "4"
type input "1"
type input "7"
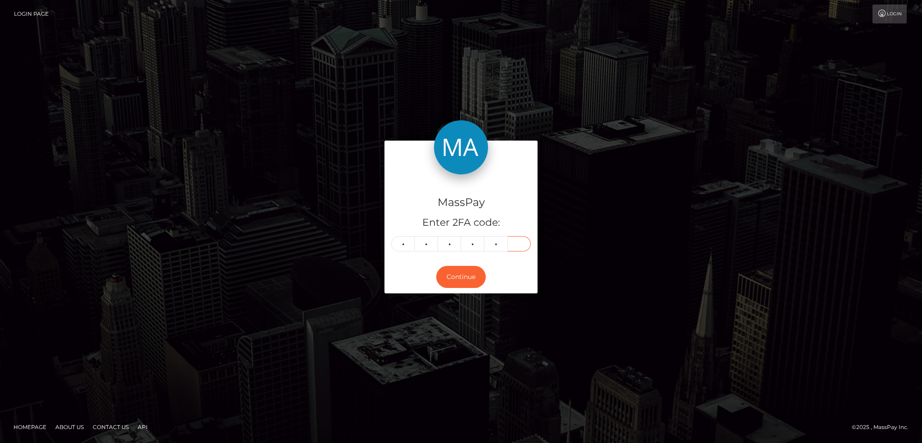
type input "9"
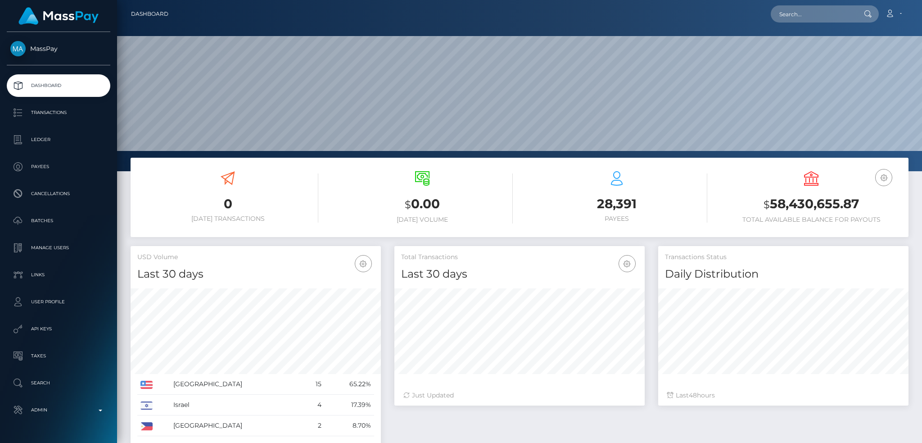
scroll to position [160, 250]
drag, startPoint x: 810, startPoint y: 21, endPoint x: 767, endPoint y: 23, distance: 43.3
click at [810, 21] on input "text" at bounding box center [813, 13] width 85 height 17
paste input "poact_wL66sVf4nA4x"
type input "poact_wL66sVf4nA4x"
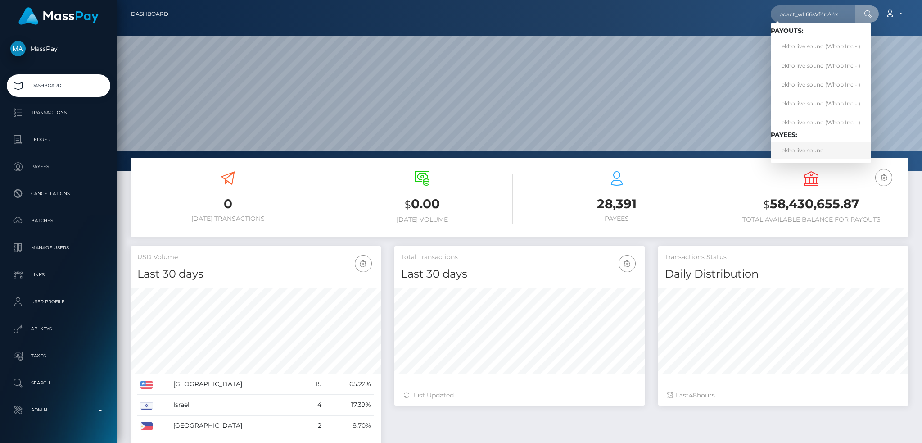
click at [817, 153] on link "ekho live sound" at bounding box center [821, 150] width 100 height 17
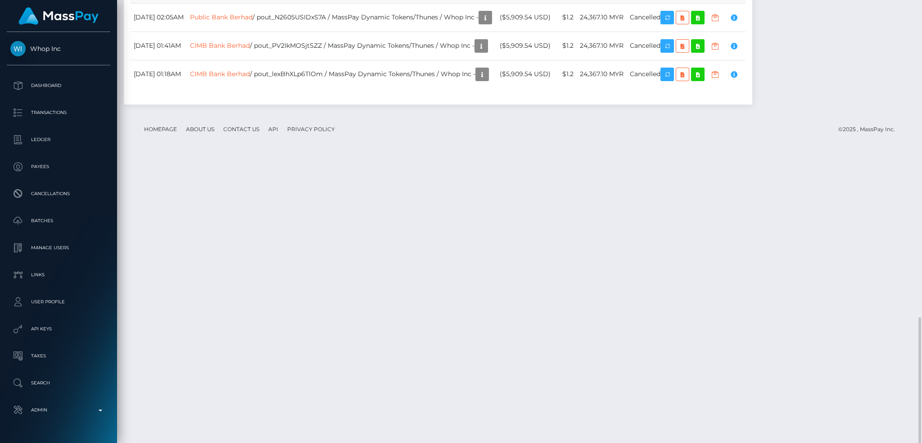
scroll to position [108, 250]
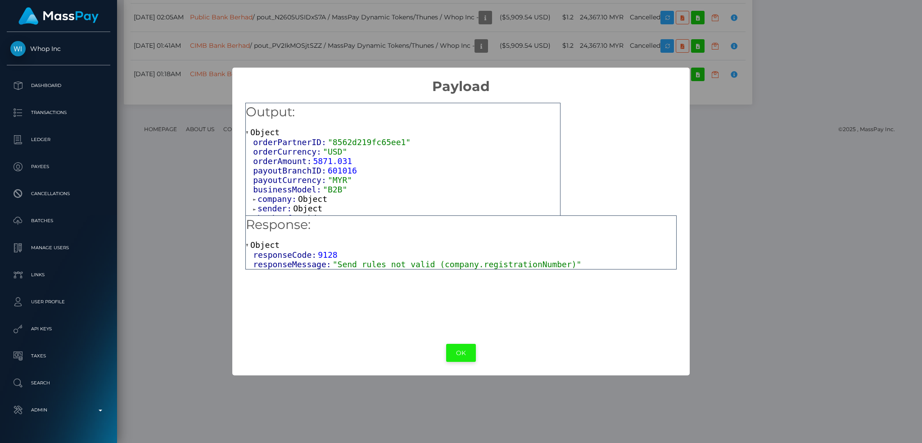
drag, startPoint x: 457, startPoint y: 348, endPoint x: 430, endPoint y: 325, distance: 35.1
click at [456, 348] on button "OK" at bounding box center [461, 353] width 30 height 18
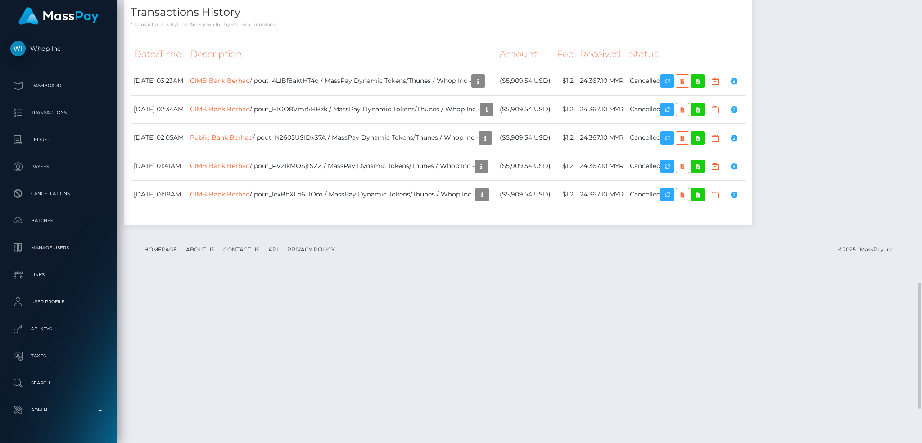
scroll to position [1112, 0]
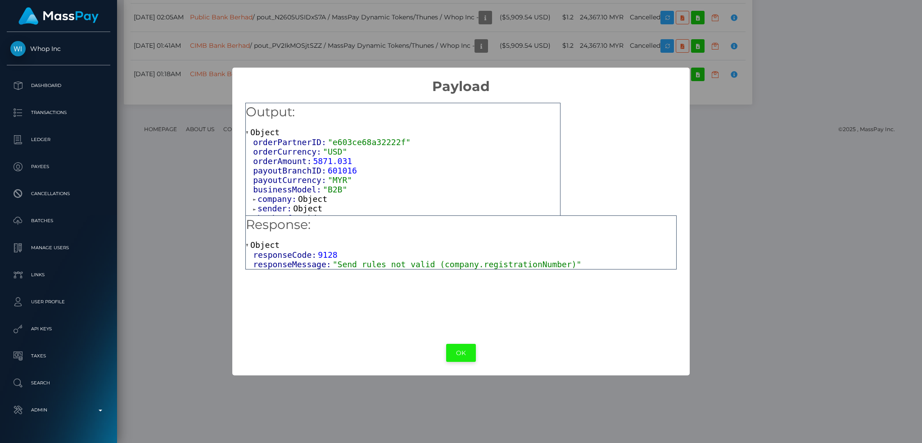
click at [461, 354] on button "OK" at bounding box center [461, 353] width 30 height 18
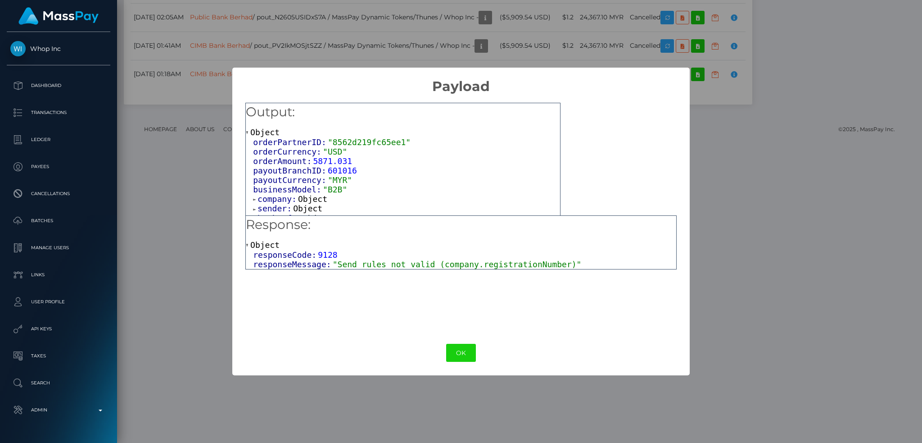
click at [412, 262] on span ""Send rules not valid (company.registrationNumber)"" at bounding box center [457, 263] width 249 height 9
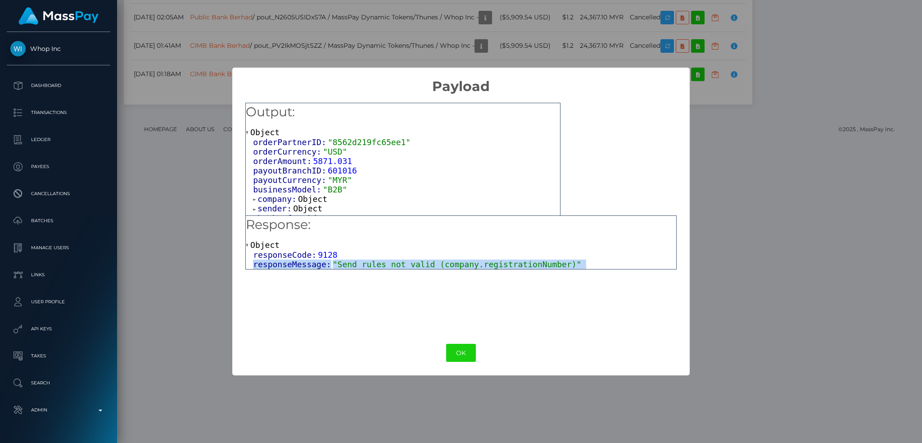
click at [412, 262] on span ""Send rules not valid (company.registrationNumber)"" at bounding box center [457, 263] width 249 height 9
copy div "responseMessage: "Send rules not valid (company.registrationNumber)" OK No Canc…"
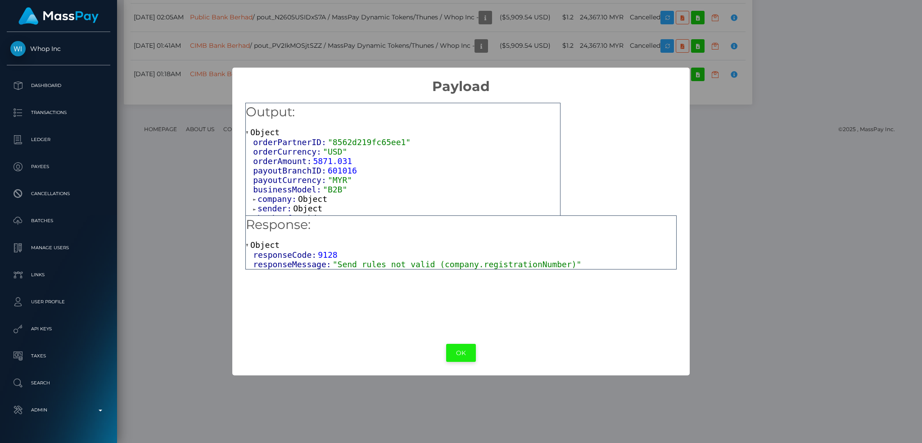
click at [466, 347] on button "OK" at bounding box center [461, 353] width 30 height 18
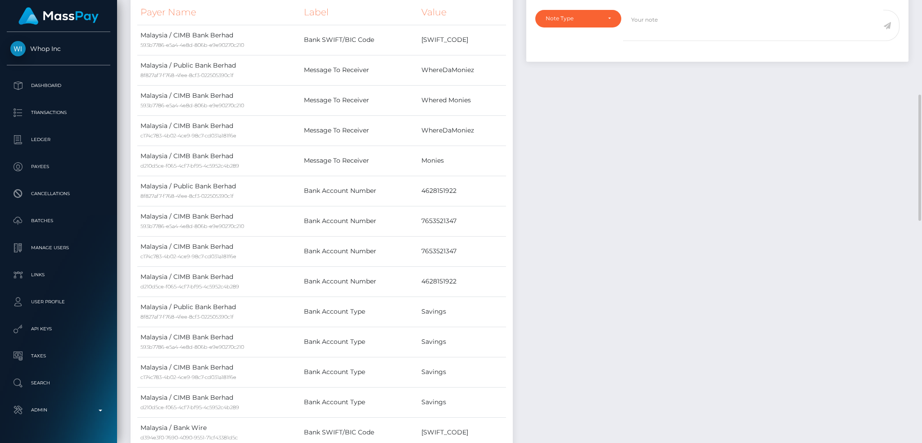
scroll to position [0, 0]
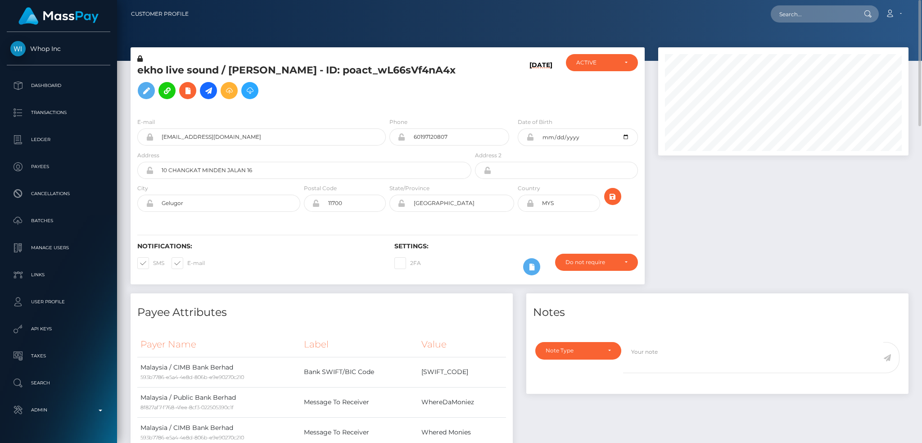
click at [235, 76] on h5 "ekho live sound / VICKNESH ARULJOETHY - ID: poact_wL66sVf4nA4x" at bounding box center [301, 83] width 329 height 40
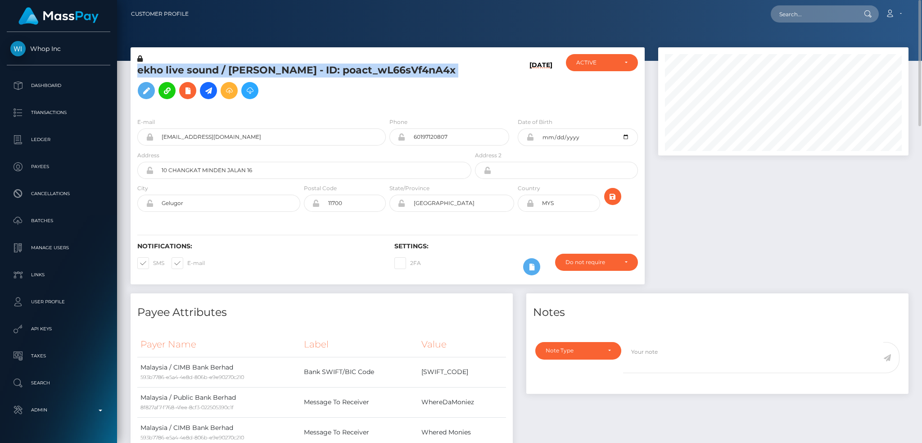
click at [234, 76] on h5 "ekho live sound / VICKNESH ARULJOETHY - ID: poact_wL66sVf4nA4x" at bounding box center [301, 83] width 329 height 40
copy h5 "ekho live sound / VICKNESH ARULJOETHY - ID: poact_wL66sVf4nA4x"
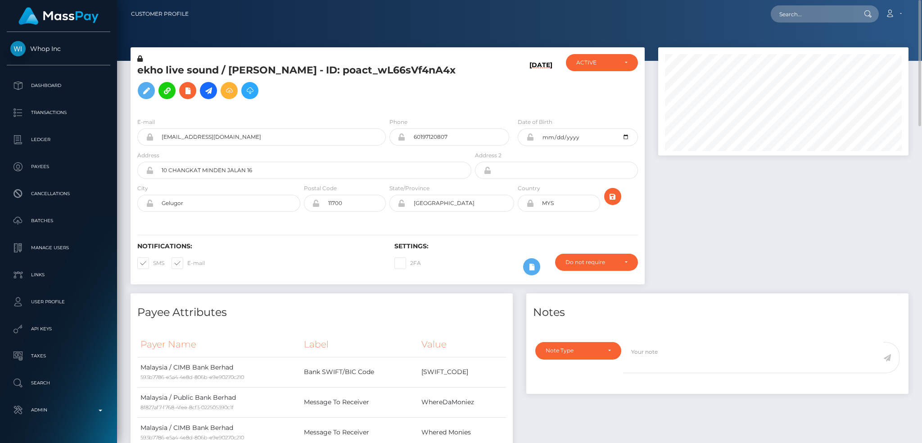
click at [714, 197] on div at bounding box center [783, 170] width 264 height 246
click at [804, 17] on input "text" at bounding box center [813, 13] width 85 height 17
paste input "pout_E8mglONRRkNu7"
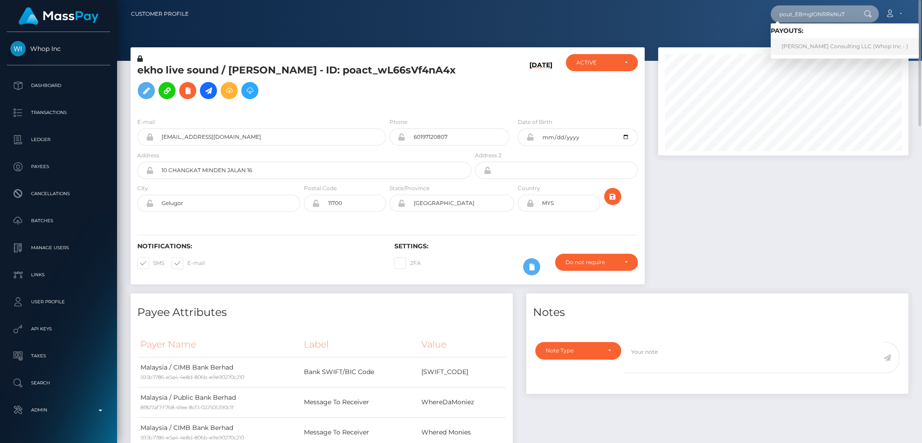
type input "pout_E8mglONRRkNu7"
click at [815, 49] on link "Sean Perry Consulting LLC (Whop Inc - )" at bounding box center [845, 46] width 148 height 17
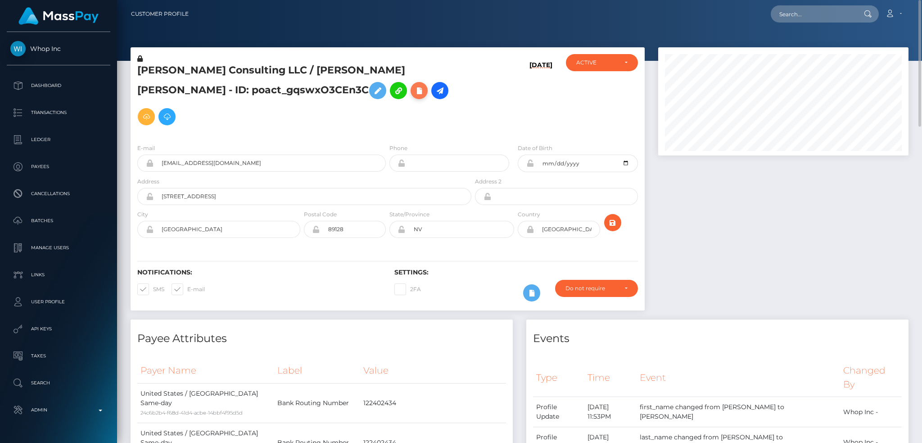
click at [414, 95] on icon at bounding box center [419, 90] width 11 height 11
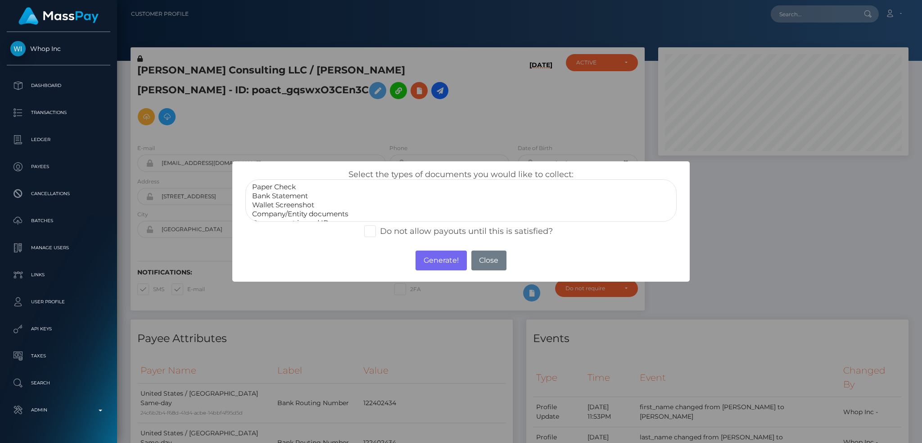
select select "Bank Statement"
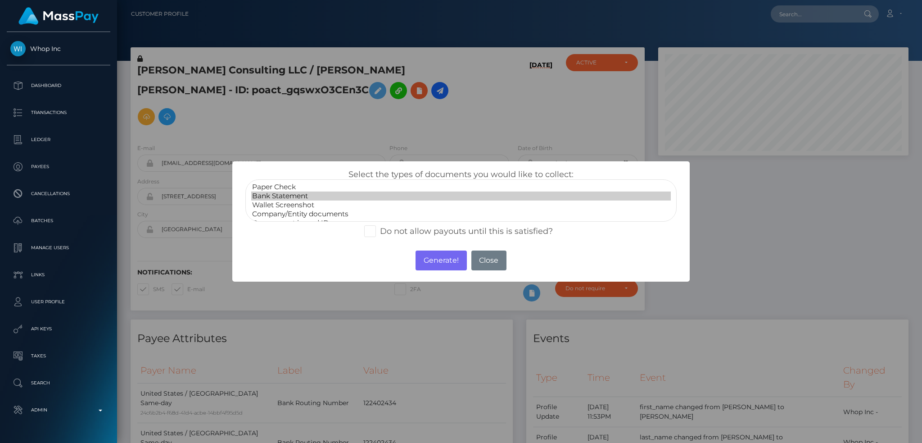
click at [298, 196] on option "Bank Statement" at bounding box center [461, 195] width 420 height 9
click at [437, 258] on button "Generate!" at bounding box center [441, 260] width 51 height 20
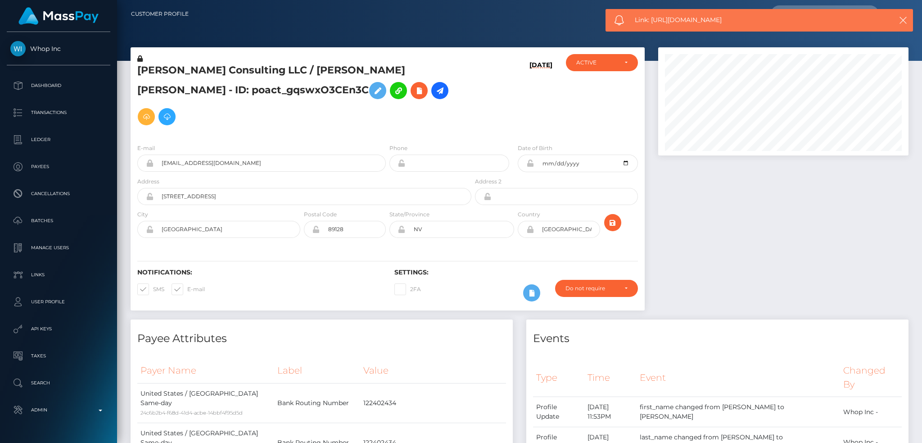
click at [664, 17] on span "Link: [URL][DOMAIN_NAME]" at bounding box center [755, 19] width 240 height 9
copy span "Link: [URL][DOMAIN_NAME]"
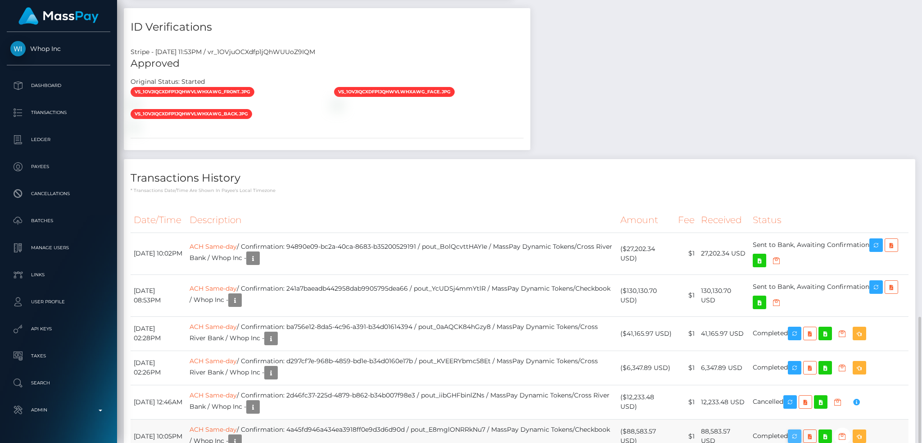
scroll to position [108, 250]
click at [800, 430] on icon "button" at bounding box center [794, 435] width 11 height 11
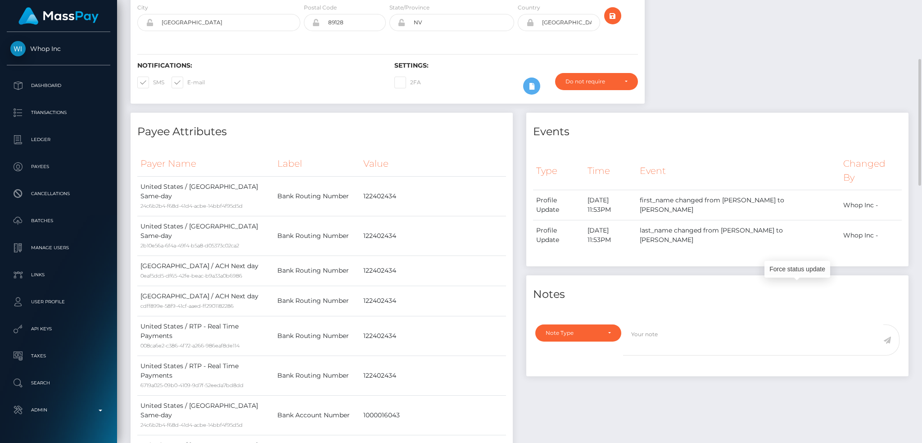
scroll to position [0, 0]
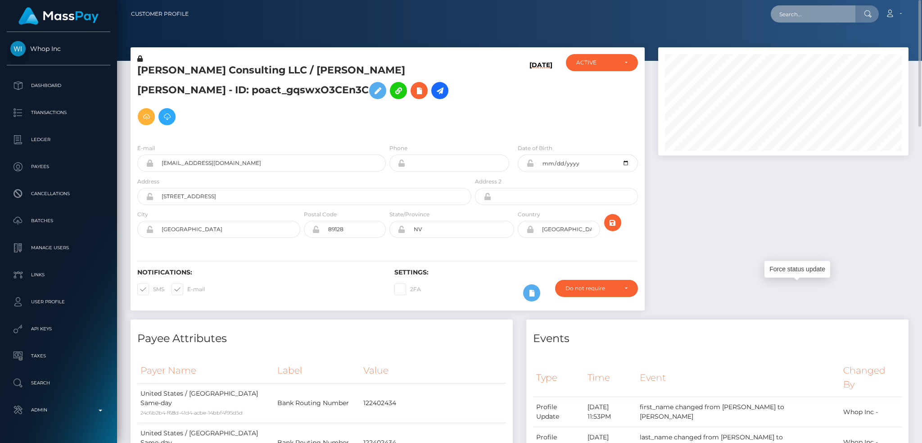
click at [818, 10] on input "text" at bounding box center [813, 13] width 85 height 17
paste input "[EMAIL_ADDRESS][DOMAIN_NAME]"
type input "[EMAIL_ADDRESS][DOMAIN_NAME]"
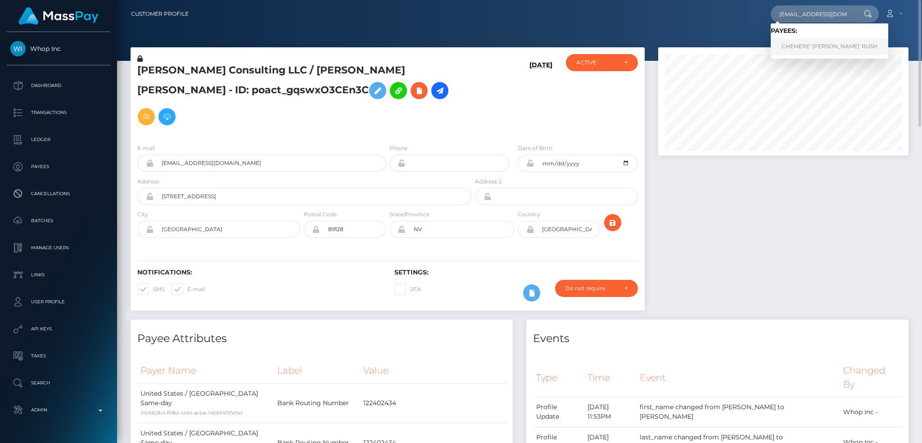
click at [811, 47] on link "CHEMERE' [PERSON_NAME]' RUSH" at bounding box center [830, 46] width 118 height 17
